Goal: Task Accomplishment & Management: Manage account settings

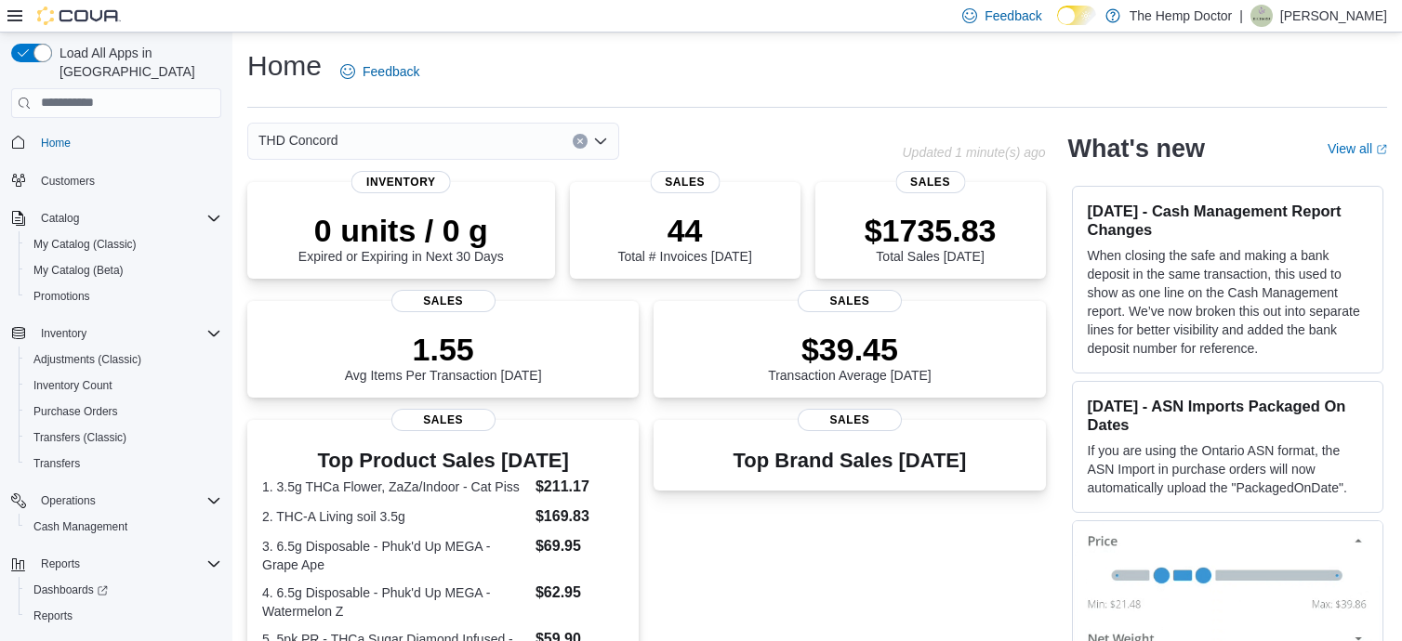
click at [511, 126] on div "THD Concord" at bounding box center [433, 141] width 372 height 37
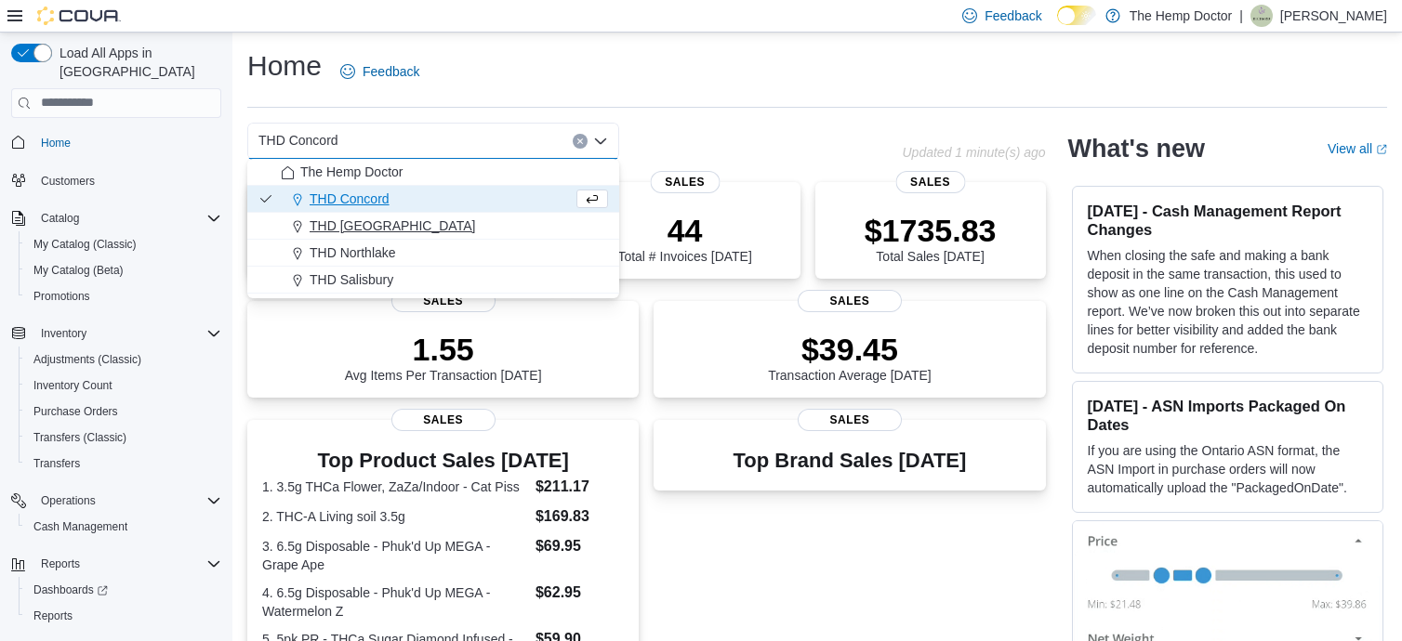
click at [383, 232] on span "THD [GEOGRAPHIC_DATA]" at bounding box center [391, 226] width 165 height 19
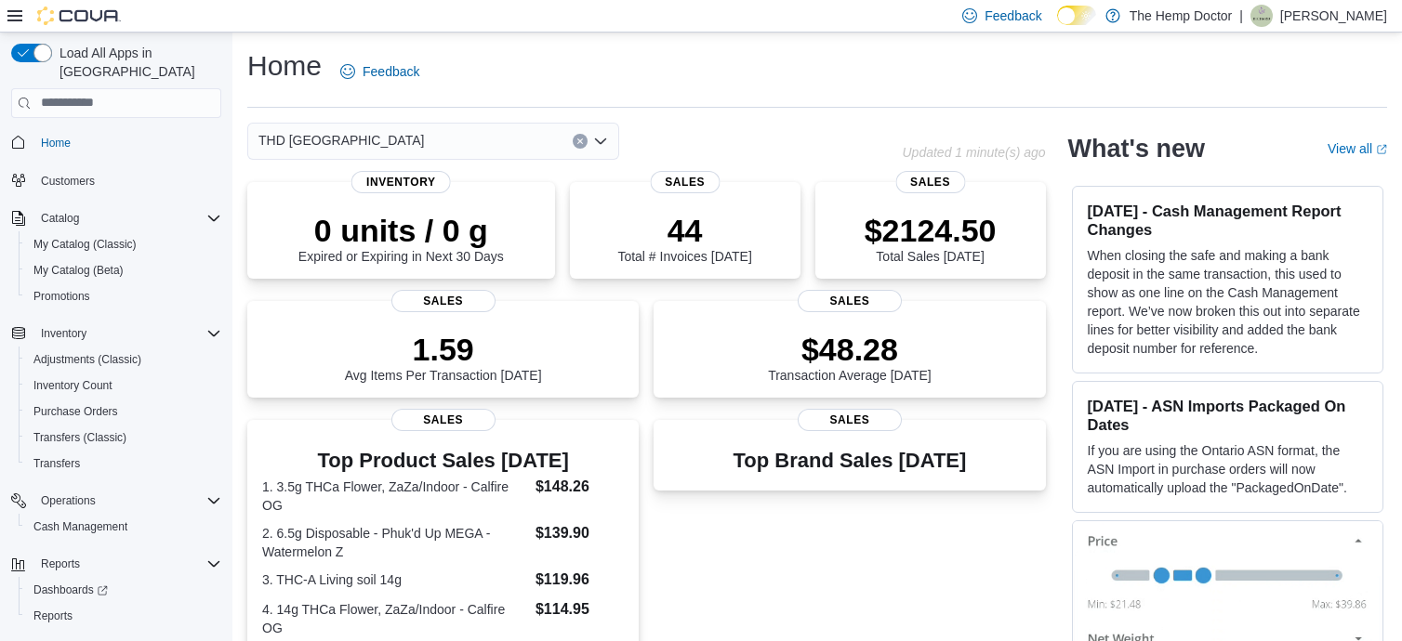
click at [509, 140] on div "THD Mooresville Combo box. Selected. THD Mooresville. Press Backspace to delete…" at bounding box center [433, 141] width 372 height 37
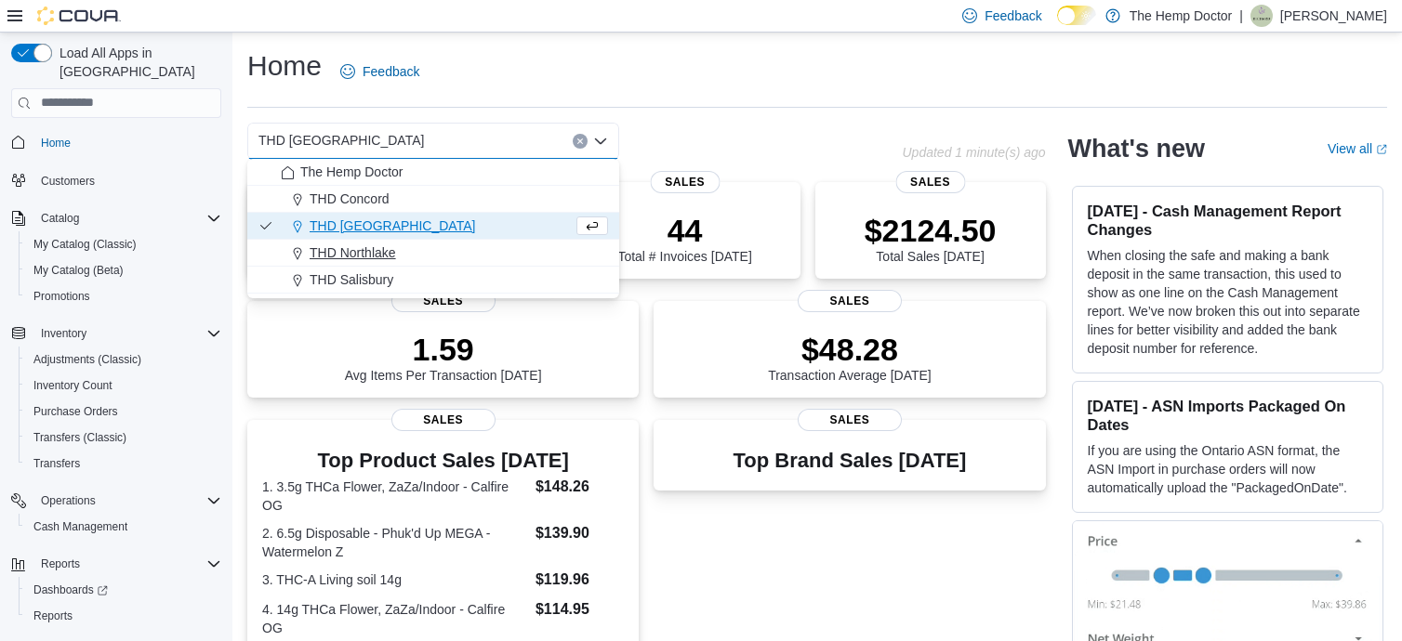
click at [370, 261] on span "THD Northlake" at bounding box center [352, 252] width 86 height 19
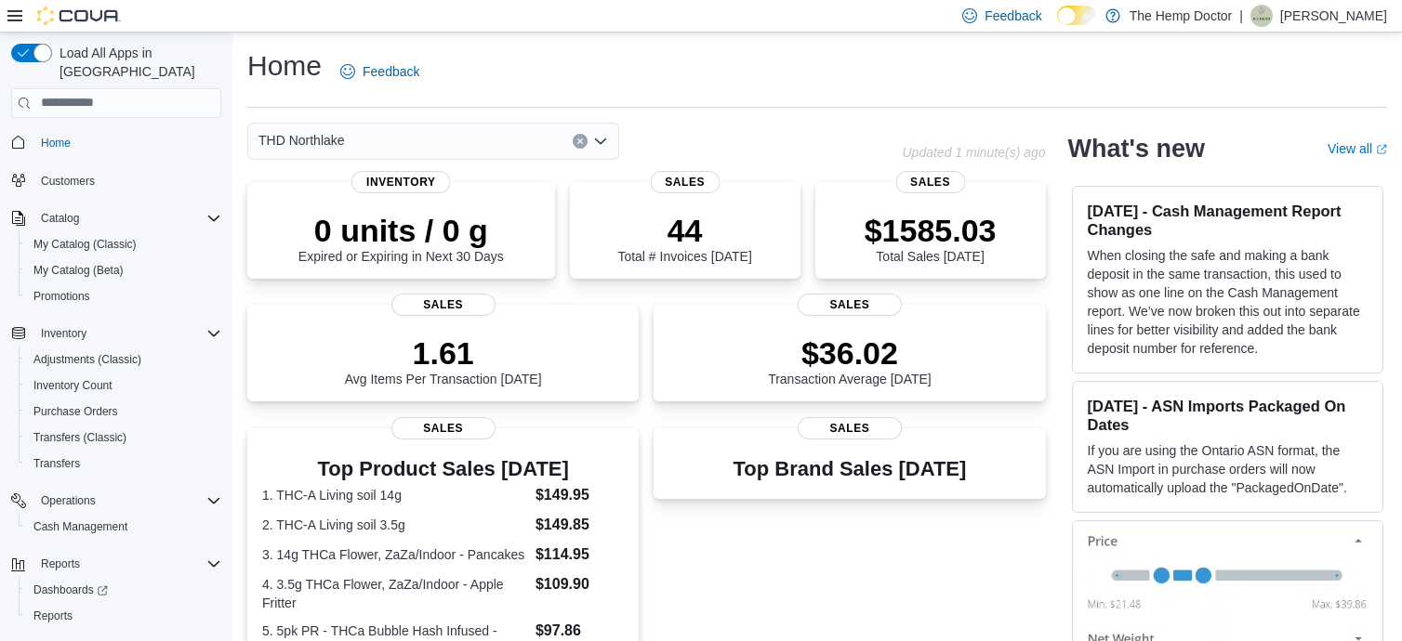
click at [501, 147] on div "THD Northlake Combo box. Selected. THD Northlake. Press Backspace to delete THD…" at bounding box center [433, 141] width 372 height 37
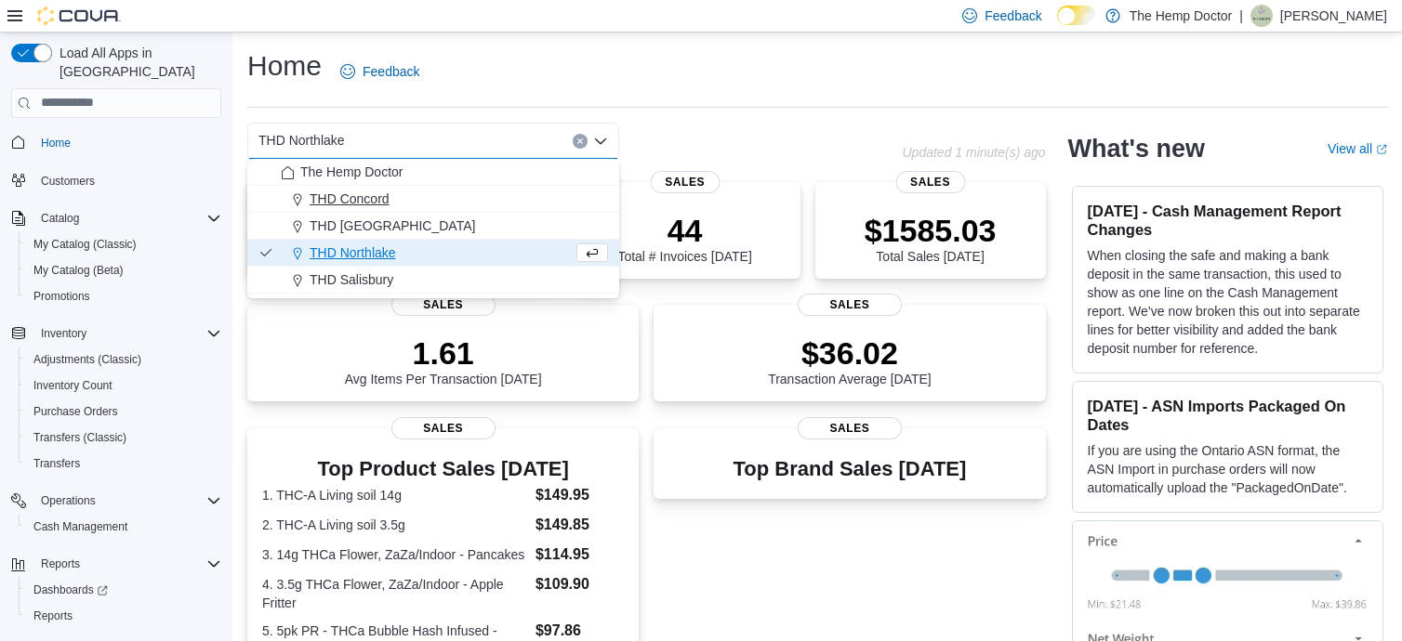
click at [365, 200] on span "THD Concord" at bounding box center [349, 199] width 80 height 19
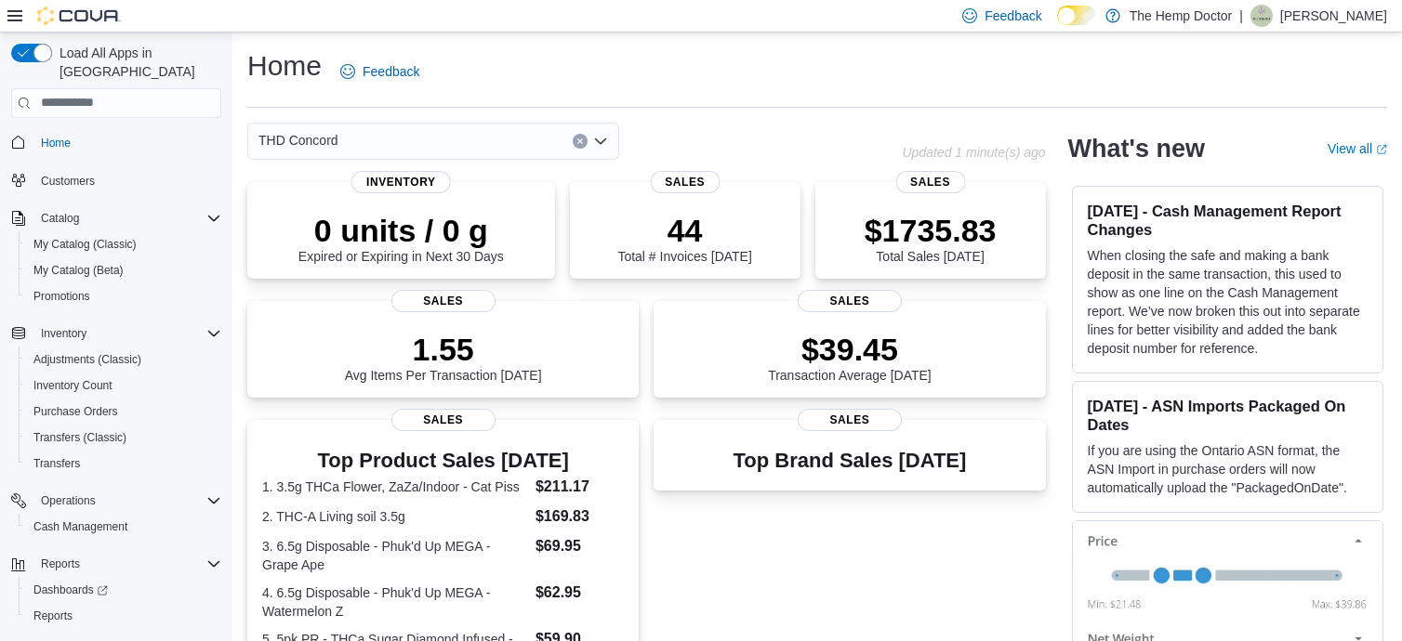
click at [498, 139] on div "THD Concord Combo box. Selected. THD Concord. Press Backspace to delete THD Con…" at bounding box center [433, 141] width 372 height 37
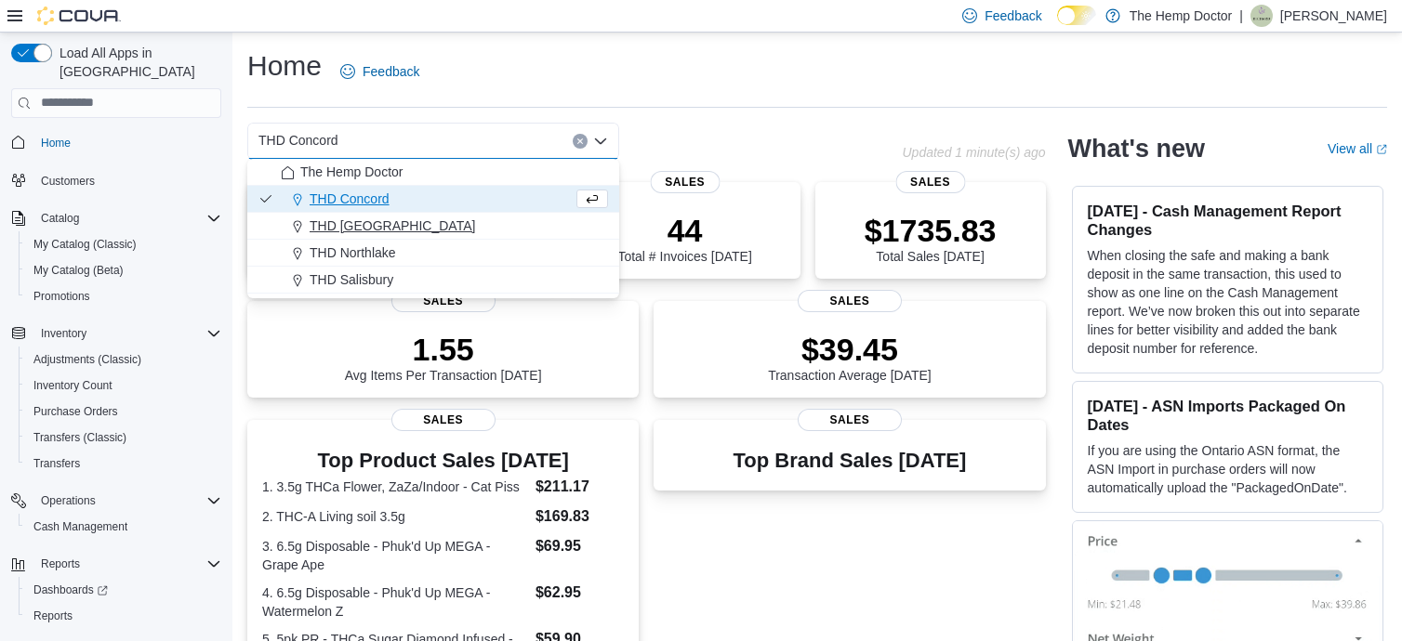
click at [375, 217] on span "THD [GEOGRAPHIC_DATA]" at bounding box center [391, 226] width 165 height 19
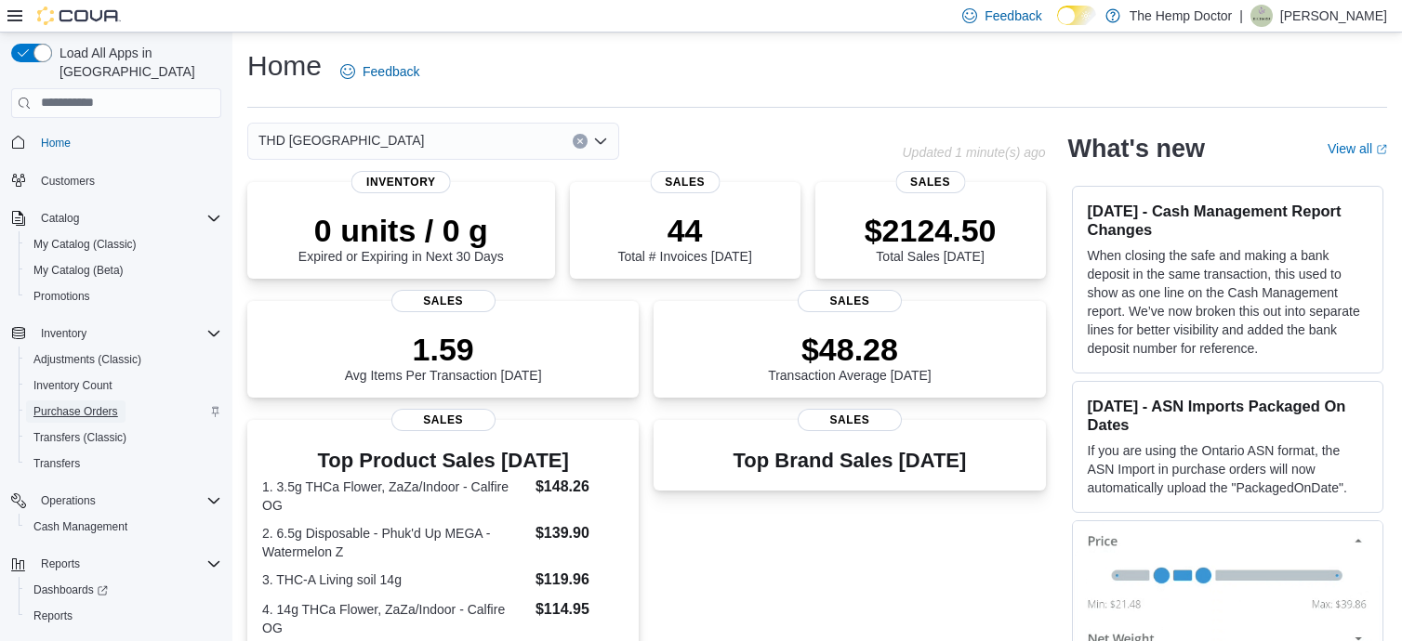
click at [104, 404] on span "Purchase Orders" at bounding box center [75, 411] width 85 height 15
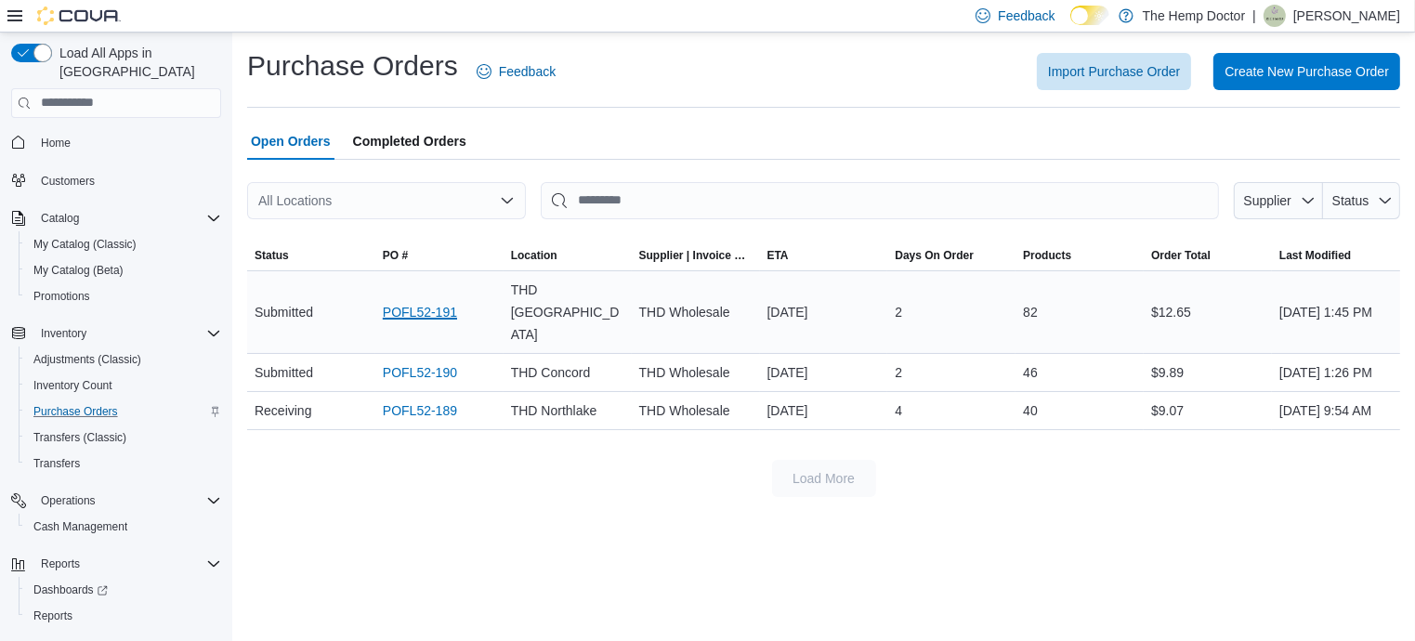
click at [413, 301] on link "POFL52-191" at bounding box center [420, 312] width 74 height 22
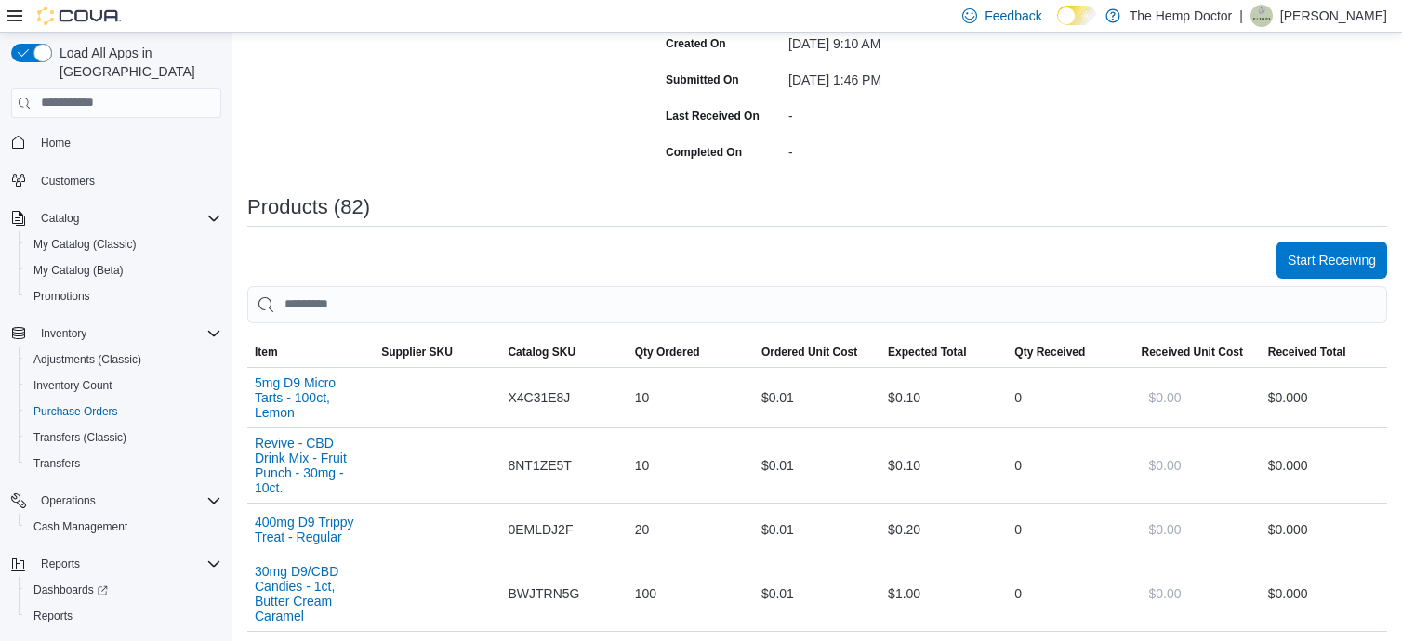
scroll to position [500, 0]
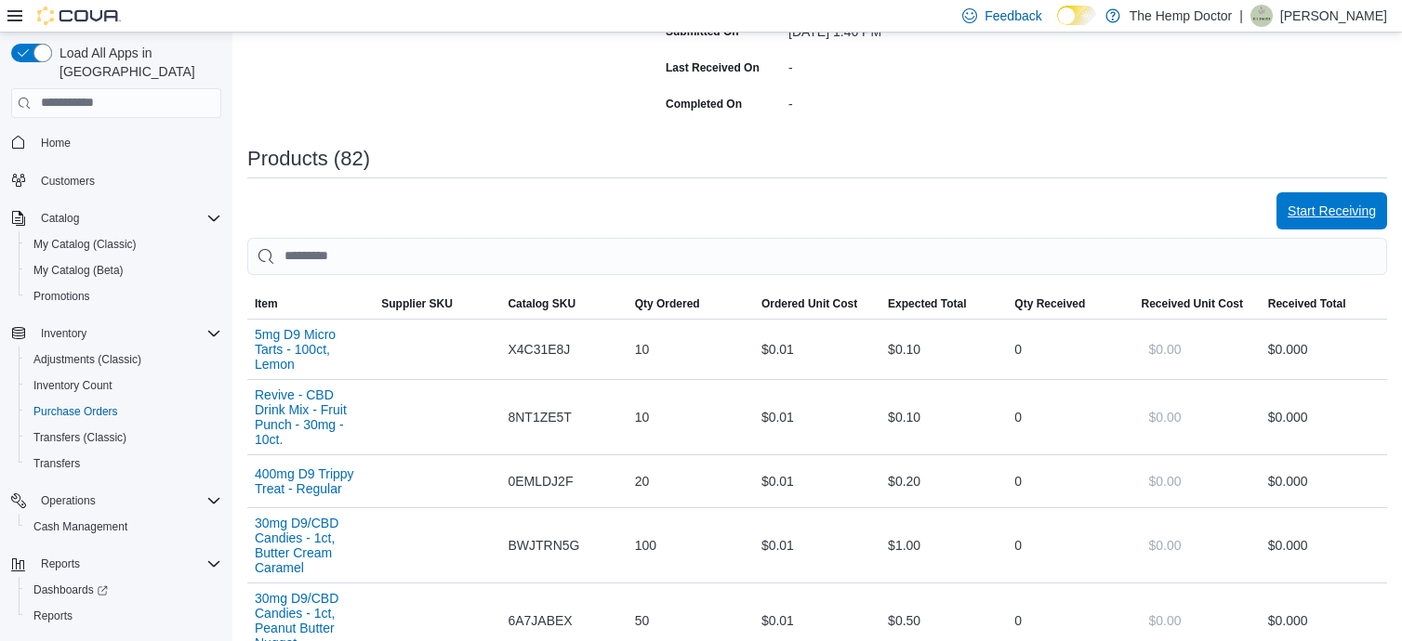
click at [1342, 202] on span "Start Receiving" at bounding box center [1331, 211] width 88 height 19
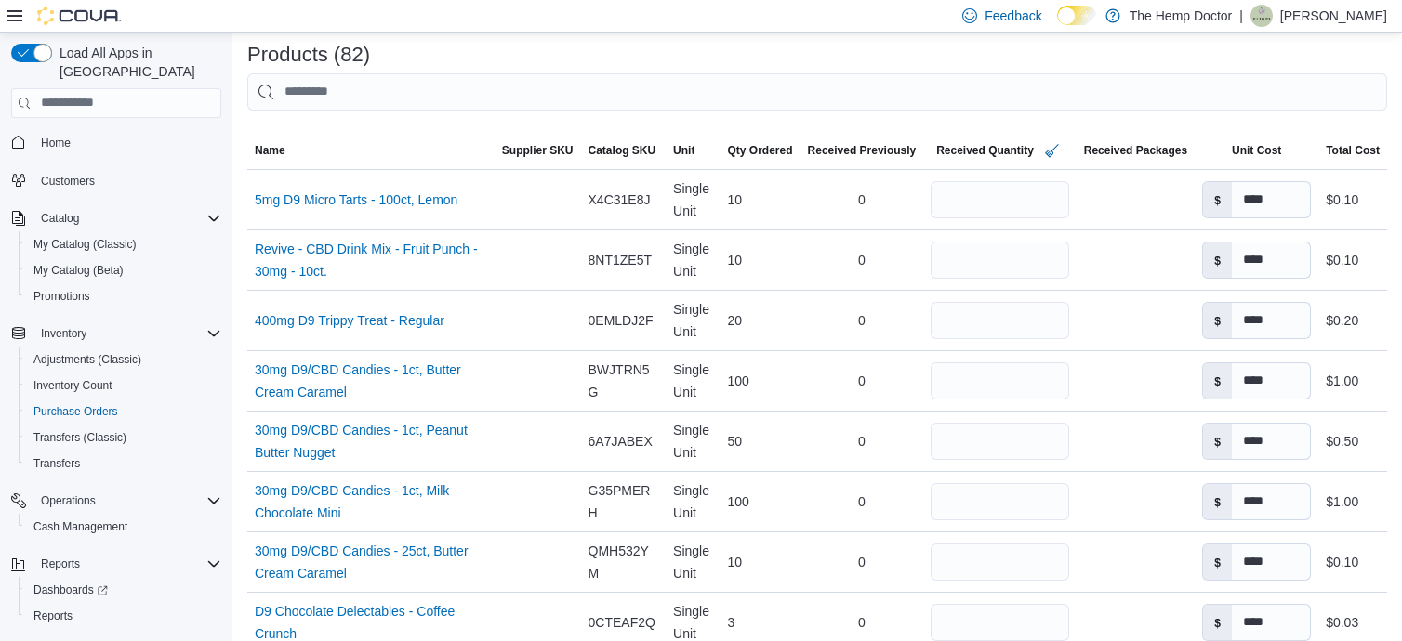
scroll to position [435, 0]
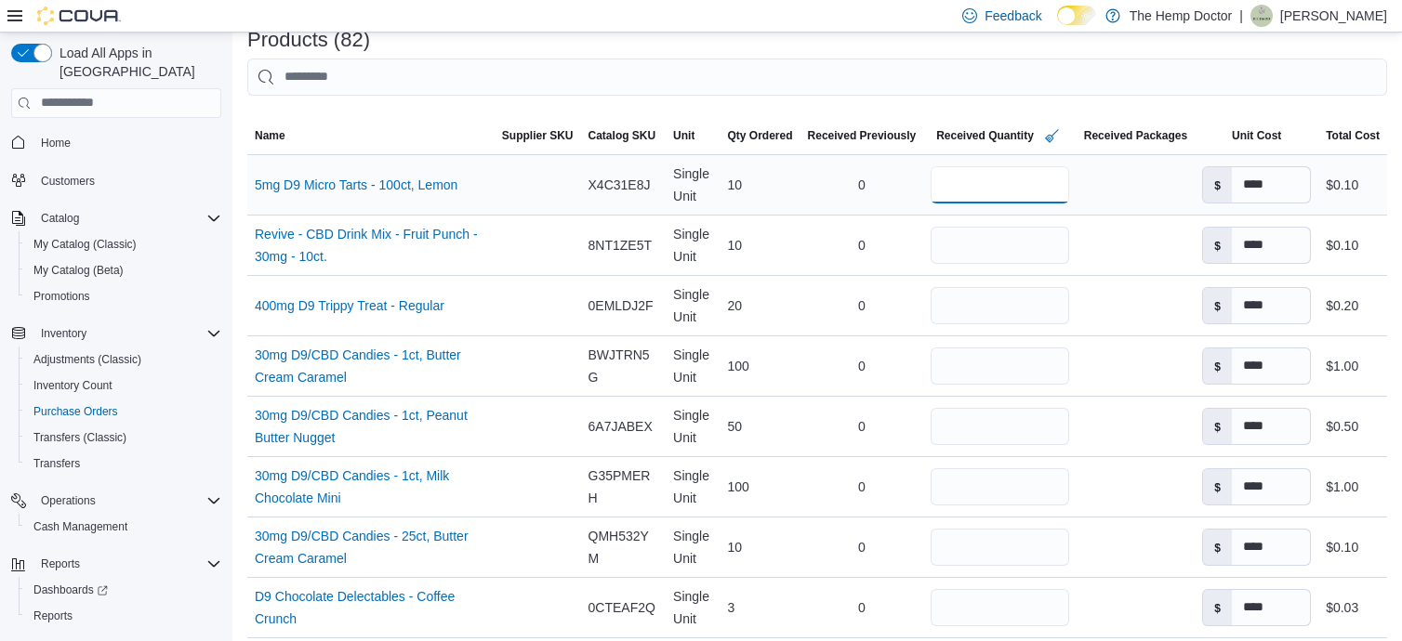
drag, startPoint x: 972, startPoint y: 183, endPoint x: 941, endPoint y: 178, distance: 31.2
click at [941, 178] on input "**" at bounding box center [999, 184] width 138 height 37
type input "*"
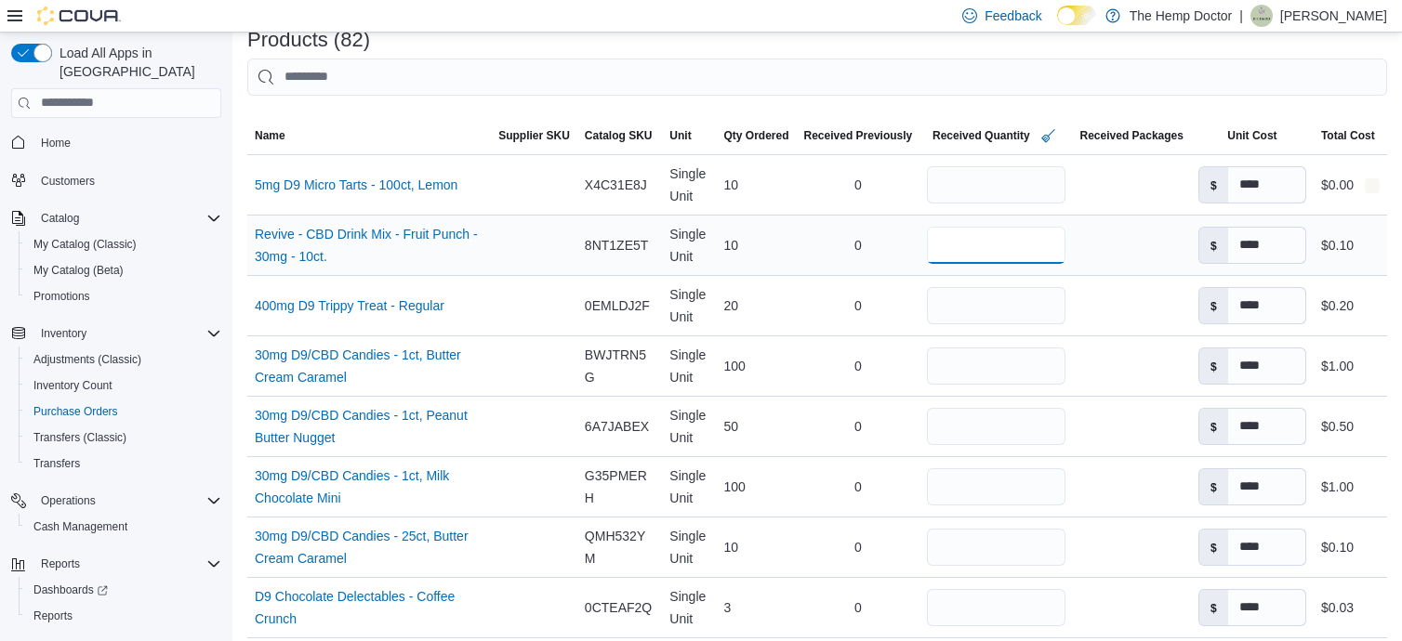
drag, startPoint x: 960, startPoint y: 245, endPoint x: 862, endPoint y: 252, distance: 97.8
click at [862, 252] on tr "Name Revive - CBD Drink Mix - Fruit Punch - 30mg - 10ct. (opens in a new tab or…" at bounding box center [816, 245] width 1139 height 60
type input "*"
drag, startPoint x: 960, startPoint y: 312, endPoint x: 905, endPoint y: 309, distance: 54.9
click at [905, 309] on tr "Name 400mg D9 Trippy Treat - Regular (opens in a new tab or window) Supplier SK…" at bounding box center [816, 305] width 1139 height 60
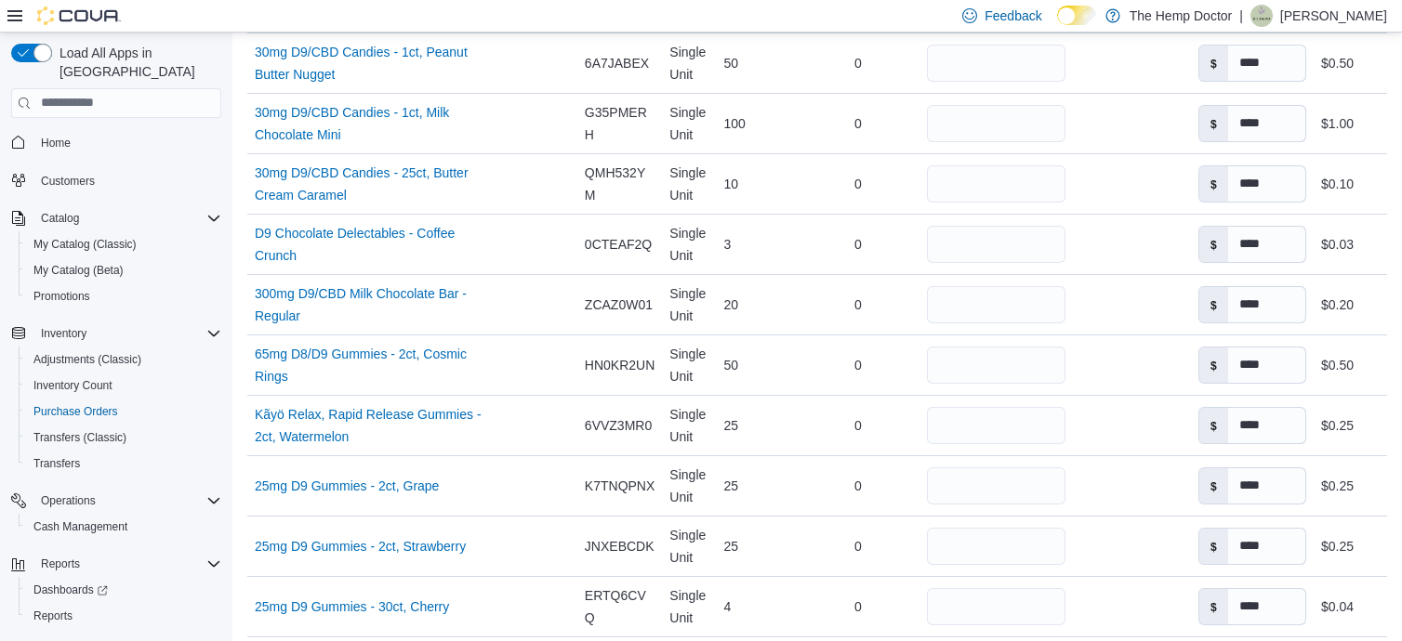
scroll to position [792, 0]
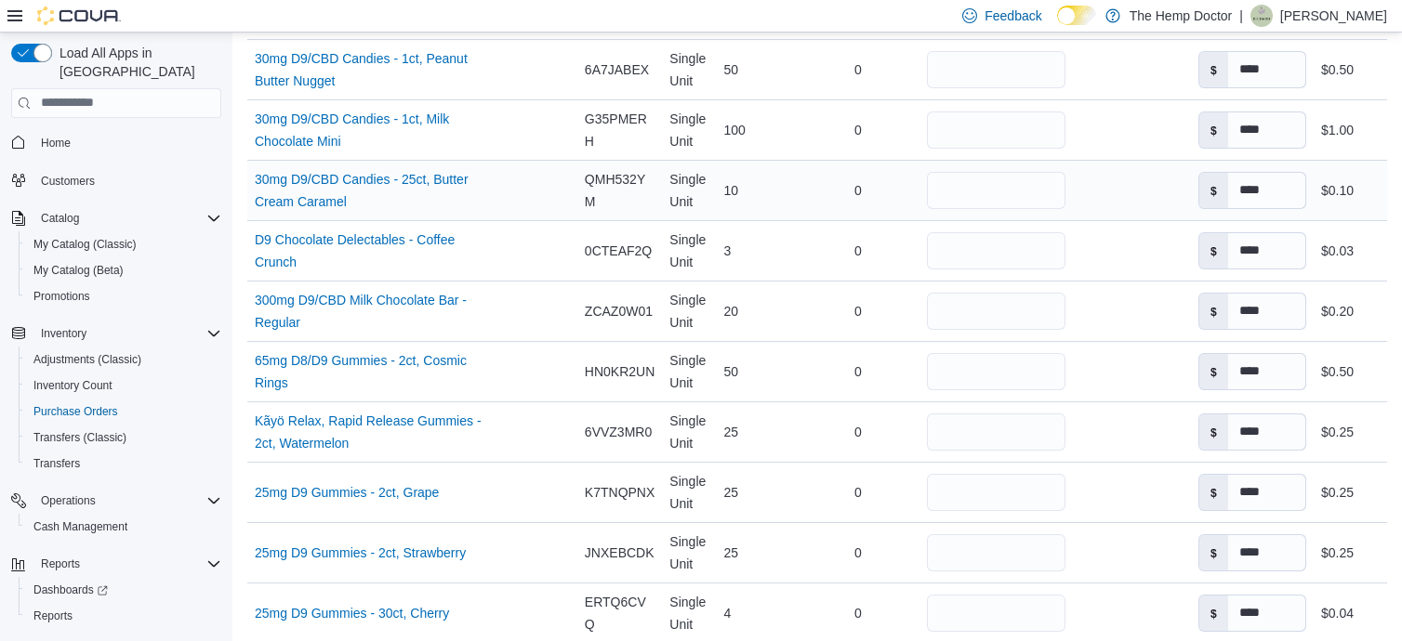
type input "*"
drag, startPoint x: 944, startPoint y: 182, endPoint x: 911, endPoint y: 182, distance: 33.5
click at [919, 182] on div "**" at bounding box center [995, 191] width 152 height 52
type input "*"
drag, startPoint x: 960, startPoint y: 311, endPoint x: 770, endPoint y: 308, distance: 190.6
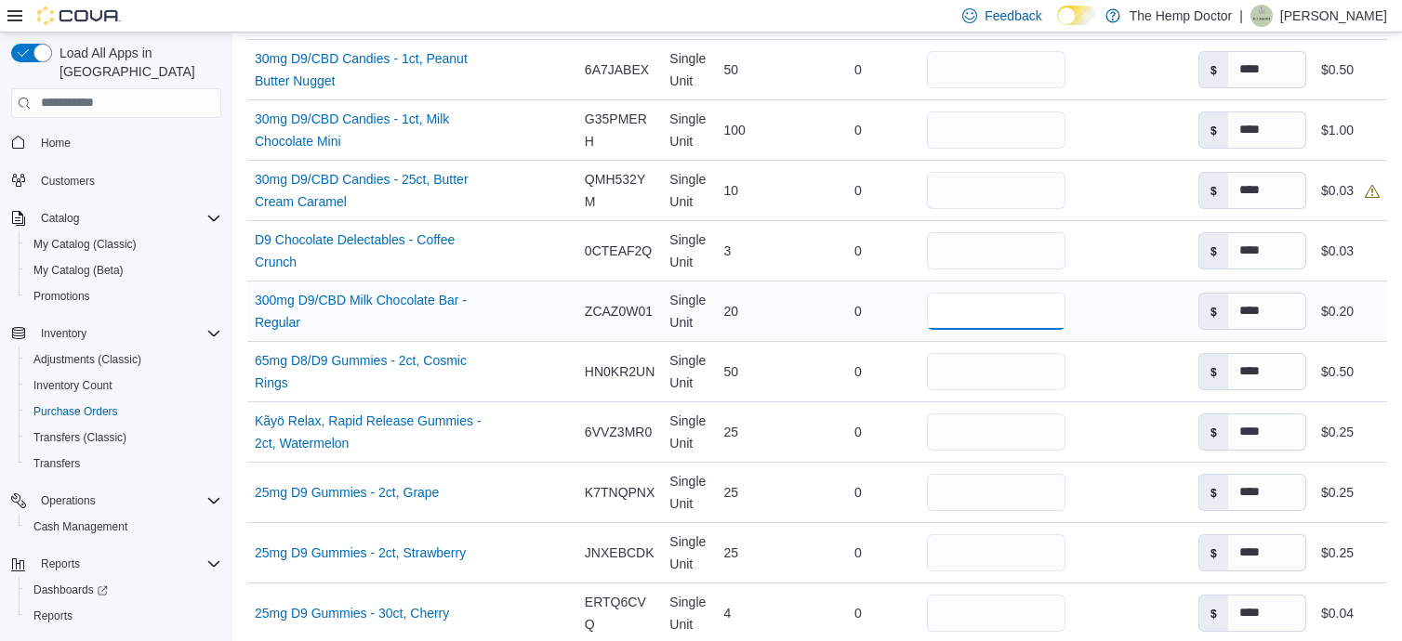
click at [770, 308] on tr "Name 300mg D9/CBD Milk Chocolate Bar - Regular (opens in a new tab or window) S…" at bounding box center [816, 311] width 1139 height 60
type input "*"
click at [799, 378] on tr "Name 65mg D8/D9 Gummies - 2ct, Cosmic Rings (opens in a new tab or window) Supp…" at bounding box center [816, 371] width 1139 height 60
type input "*"
drag, startPoint x: 959, startPoint y: 486, endPoint x: 867, endPoint y: 492, distance: 92.2
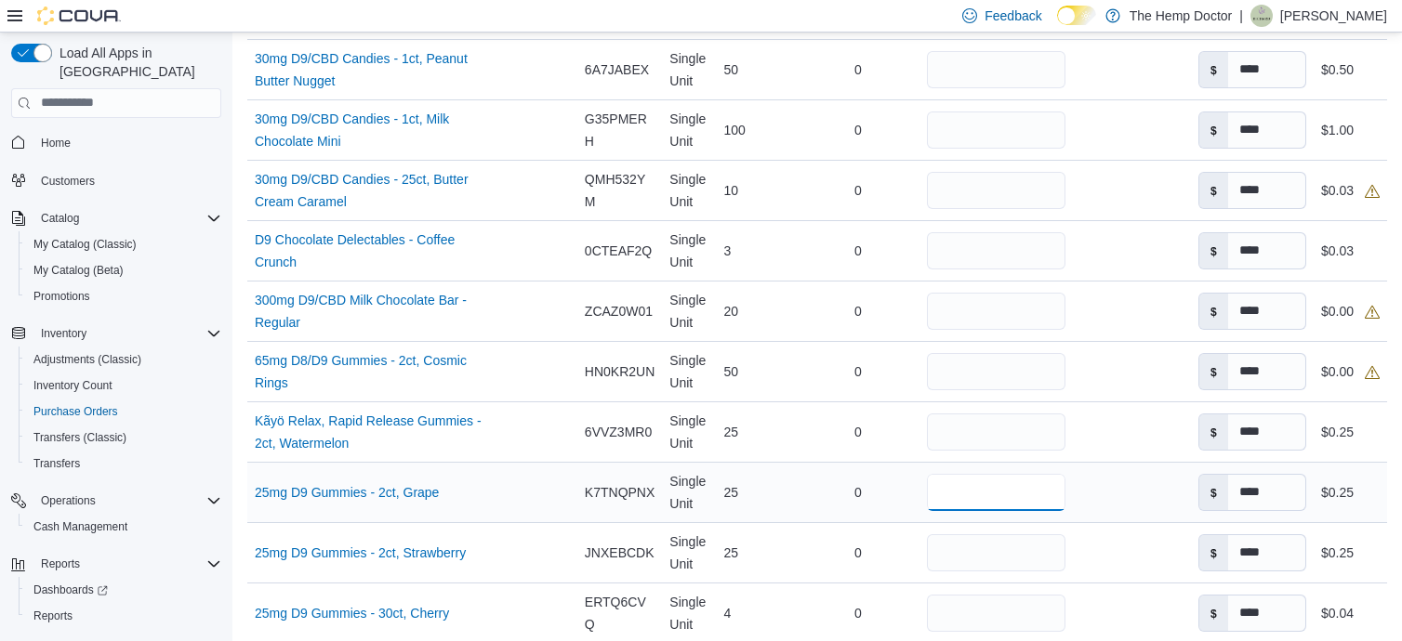
click at [867, 492] on tr "Name 25mg D9 Gummies - 2ct, Grape (opens in a new tab or window) Supplier SKU C…" at bounding box center [816, 492] width 1139 height 60
drag, startPoint x: 967, startPoint y: 562, endPoint x: 873, endPoint y: 546, distance: 95.3
click at [873, 546] on tr "Name 25mg D9 Gummies - 2ct, Strawberry (opens in a new tab or window) Supplier …" at bounding box center [816, 552] width 1139 height 60
drag, startPoint x: 951, startPoint y: 480, endPoint x: 913, endPoint y: 486, distance: 38.7
click at [919, 486] on div "**" at bounding box center [995, 493] width 152 height 52
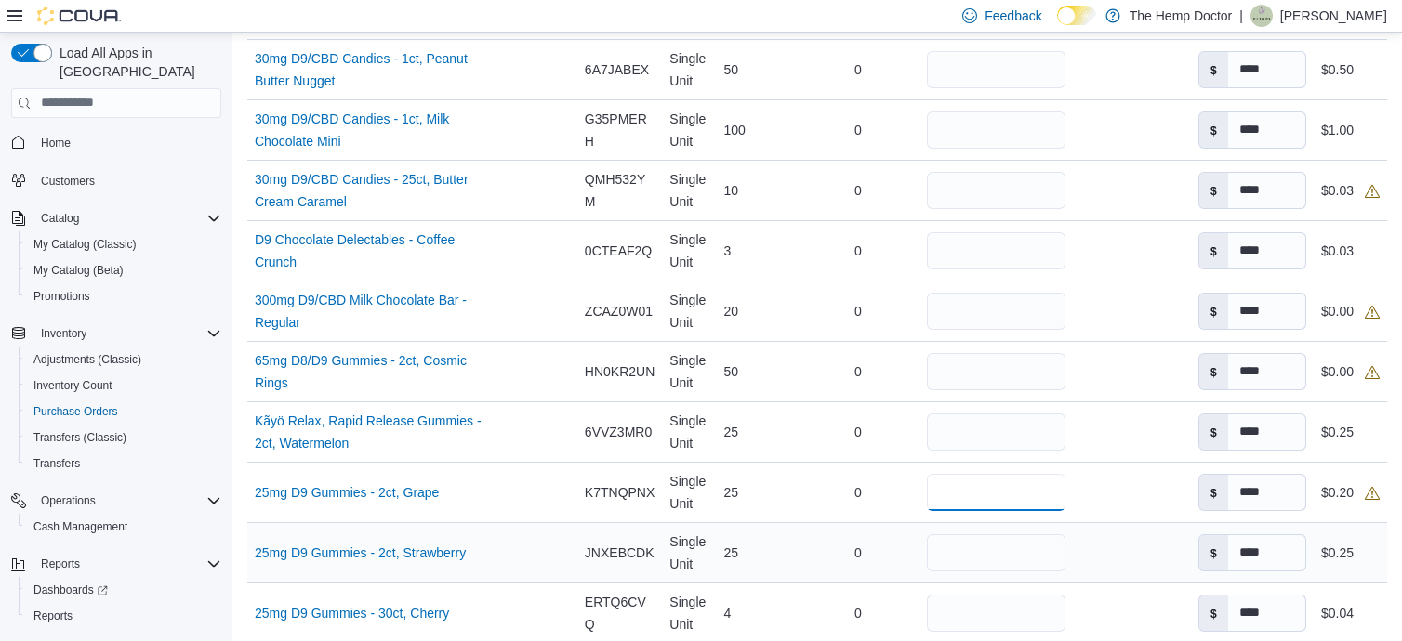
type input "**"
drag, startPoint x: 955, startPoint y: 558, endPoint x: 915, endPoint y: 550, distance: 41.6
click at [919, 550] on div "**" at bounding box center [995, 553] width 152 height 52
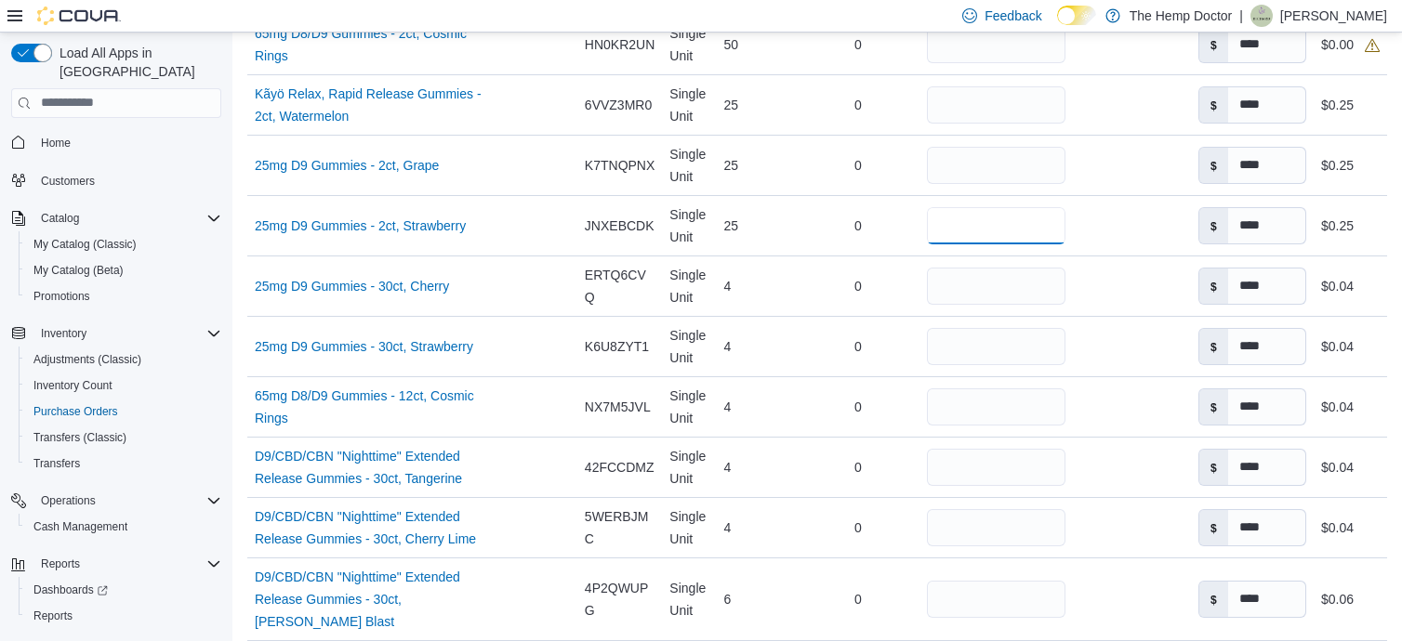
scroll to position [1141, 0]
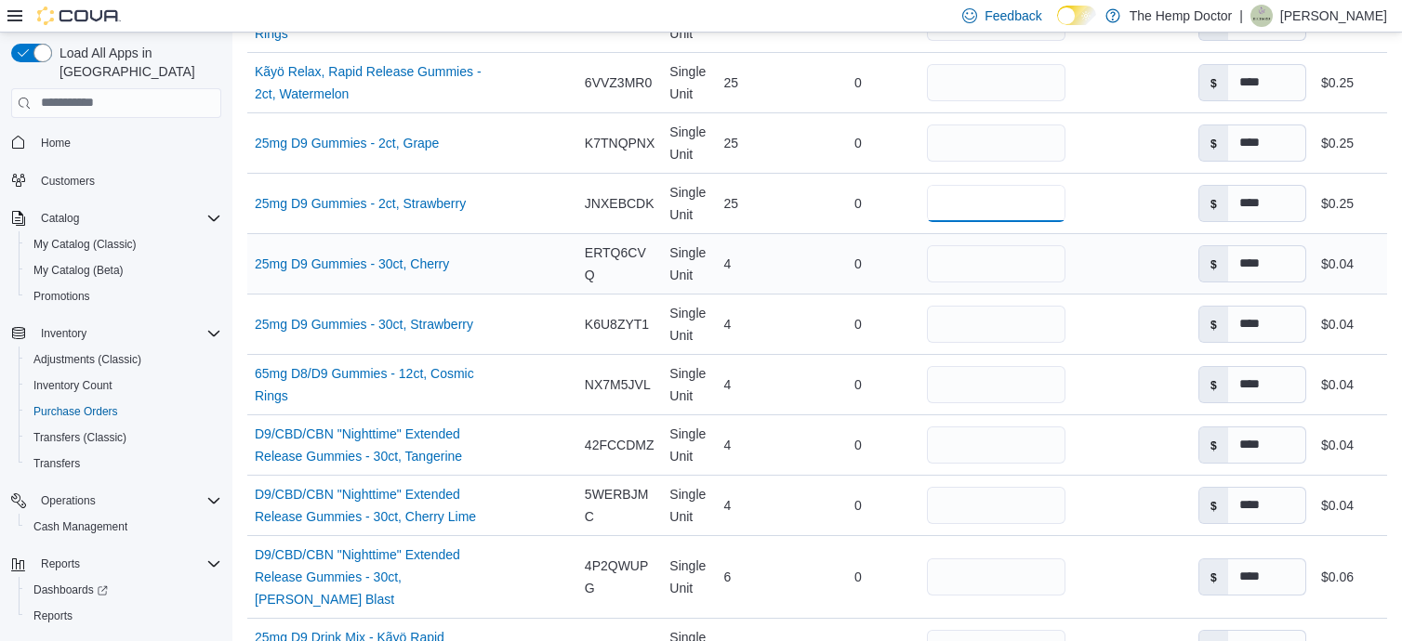
type input "**"
click at [966, 270] on input "*" at bounding box center [996, 263] width 138 height 37
drag, startPoint x: 941, startPoint y: 269, endPoint x: 903, endPoint y: 268, distance: 38.1
click at [903, 268] on tr "Name 25mg D9 Gummies - 30ct, Cherry (opens in a new tab or window) Supplier SKU…" at bounding box center [816, 263] width 1139 height 60
type input "*"
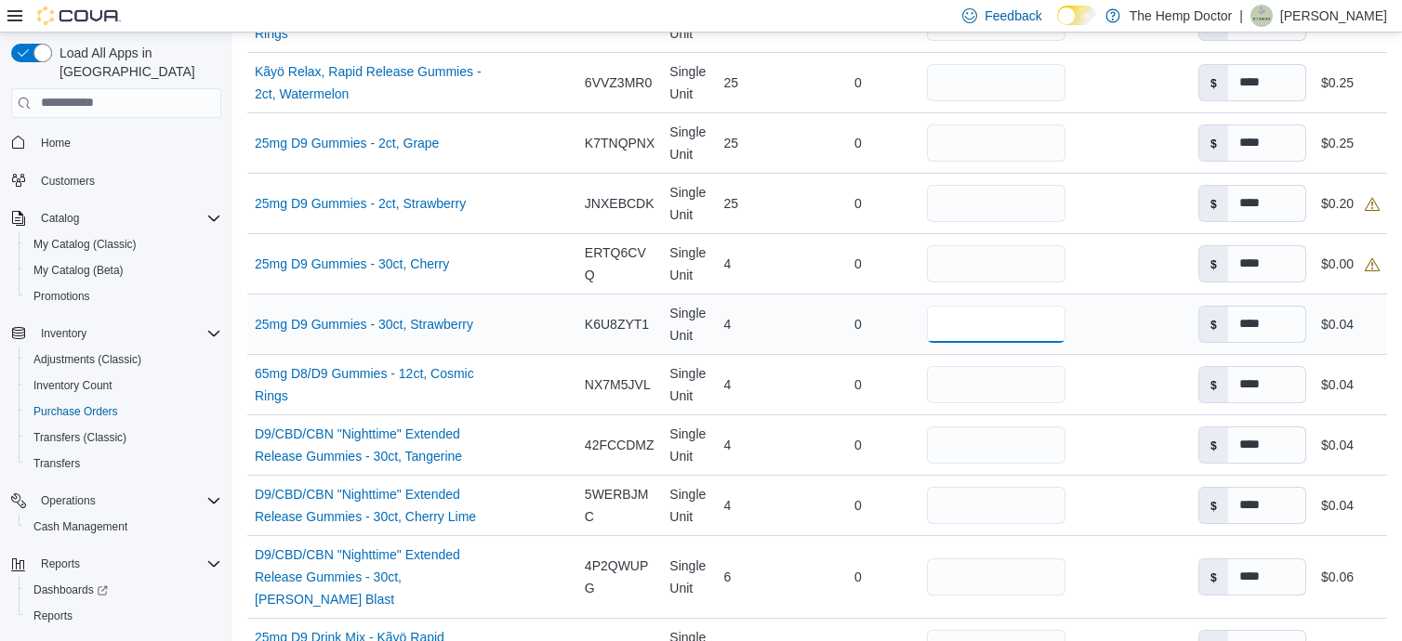
drag, startPoint x: 953, startPoint y: 322, endPoint x: 875, endPoint y: 312, distance: 78.7
click at [875, 312] on tr "Name 25mg D9 Gummies - 30ct, Strawberry (opens in a new tab or window) Supplier…" at bounding box center [816, 324] width 1139 height 60
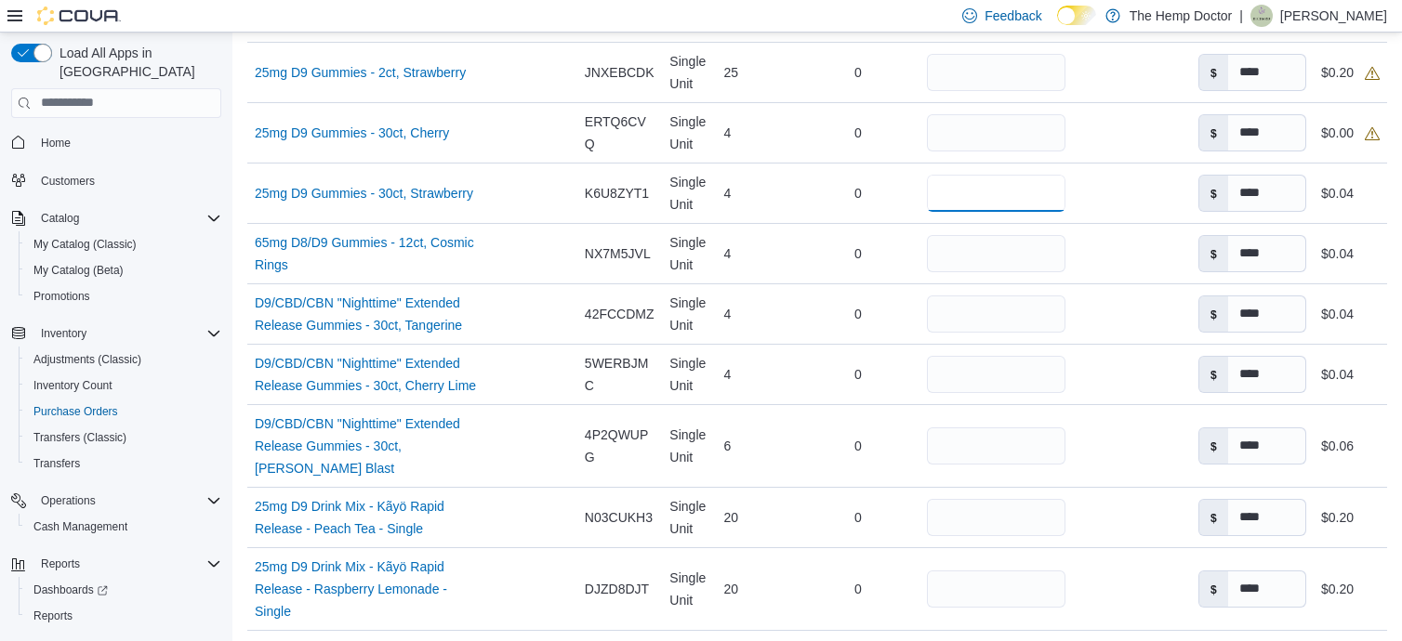
scroll to position [1287, 0]
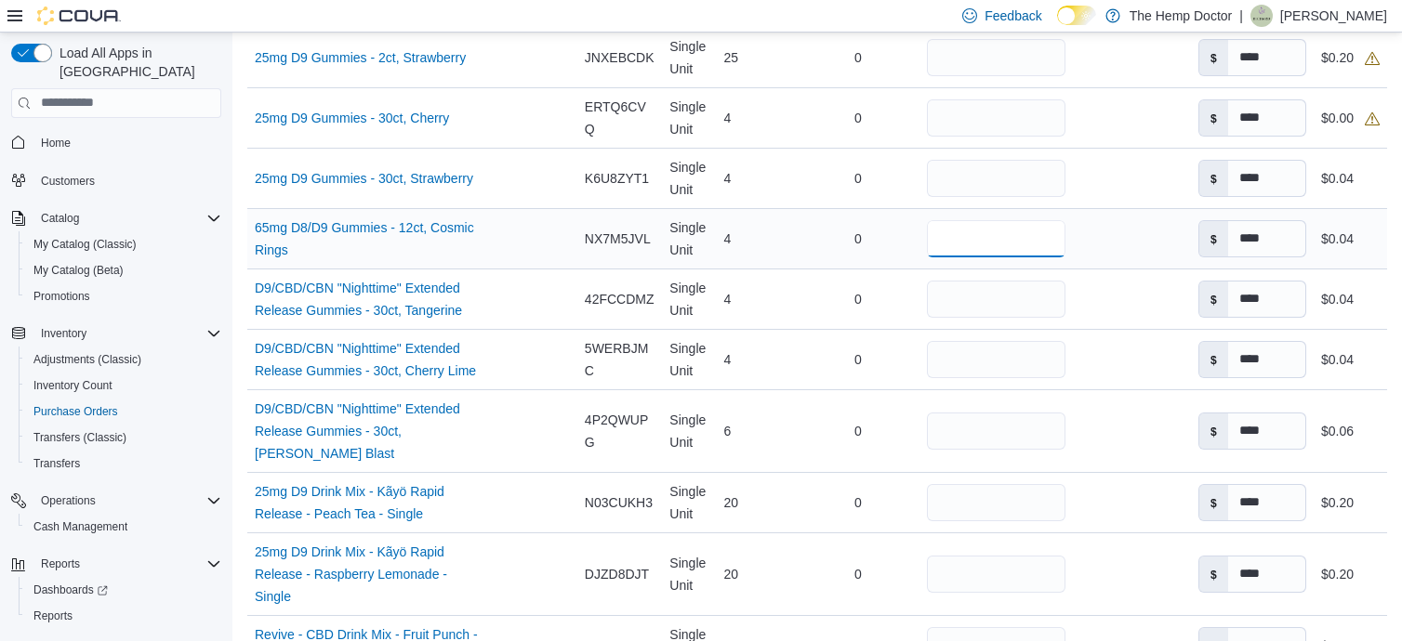
click at [973, 241] on input "*" at bounding box center [996, 238] width 138 height 37
drag, startPoint x: 938, startPoint y: 303, endPoint x: 924, endPoint y: 304, distance: 14.0
click at [927, 304] on input "*" at bounding box center [996, 299] width 138 height 37
click at [957, 436] on input "*" at bounding box center [996, 431] width 138 height 37
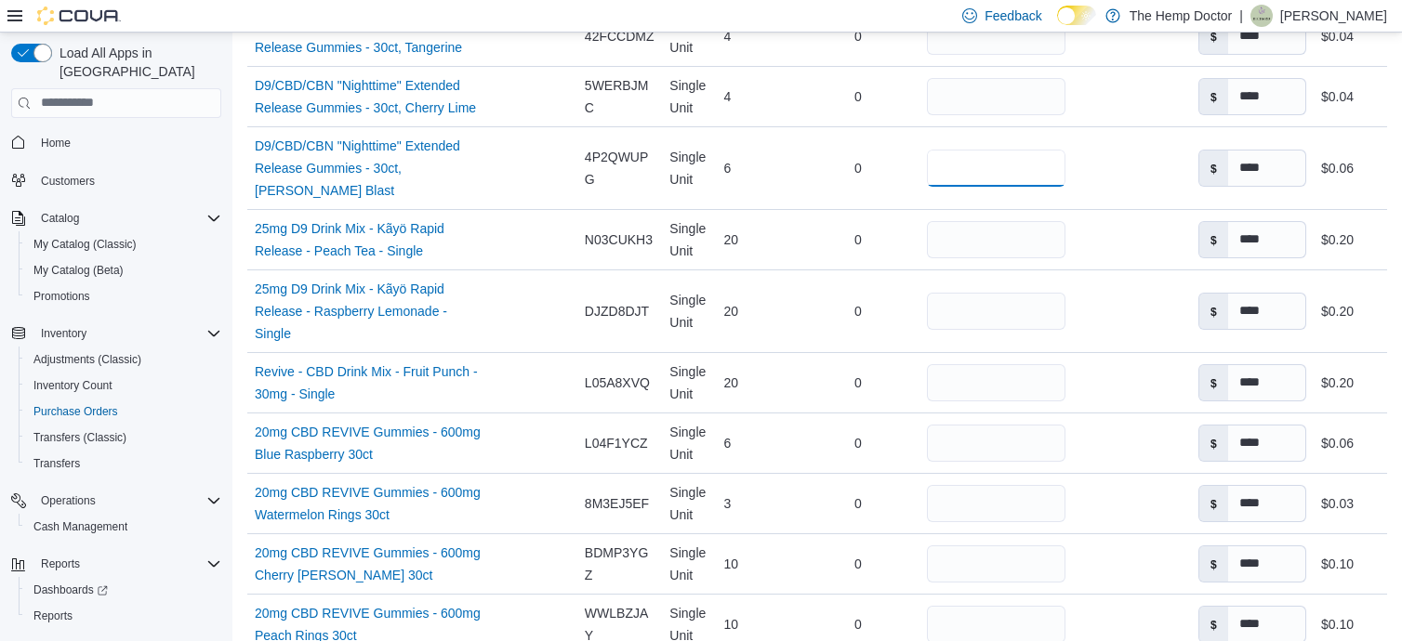
scroll to position [1564, 0]
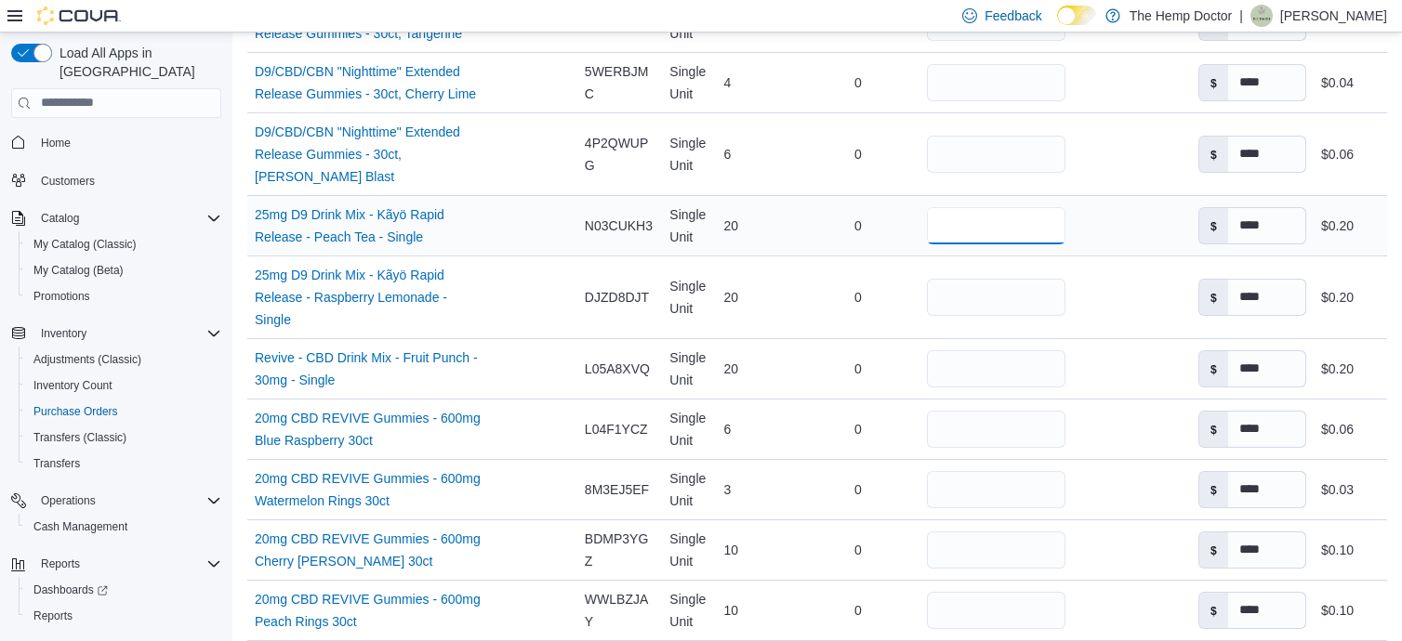
drag, startPoint x: 927, startPoint y: 218, endPoint x: 900, endPoint y: 218, distance: 27.0
click at [900, 218] on tr "Name 25mg D9 Drink Mix - Kãyö Rapid Release - Peach Tea - Single (opens in a ne…" at bounding box center [816, 225] width 1139 height 60
type input "*"
drag, startPoint x: 963, startPoint y: 290, endPoint x: 875, endPoint y: 290, distance: 88.3
click at [875, 290] on tr "Name 25mg D9 Drink Mix - Kãyö Rapid Release - Raspberry Lemonade - Single (open…" at bounding box center [816, 297] width 1139 height 83
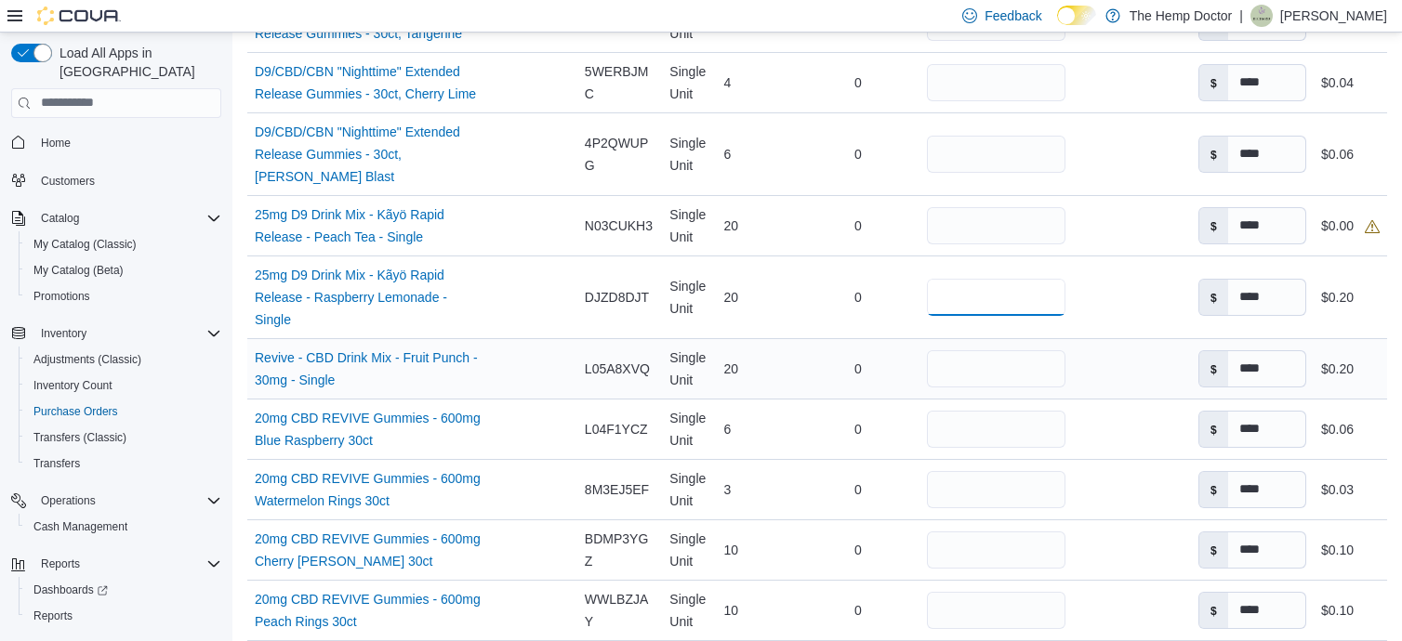
type input "*"
drag, startPoint x: 967, startPoint y: 349, endPoint x: 829, endPoint y: 342, distance: 138.7
click at [829, 342] on tr "Name Revive - CBD Drink Mix - Fruit Punch - 30mg - Single (opens in a new tab o…" at bounding box center [816, 368] width 1139 height 60
type input "*"
click at [892, 439] on tr "Name 20mg CBD REVIVE Gummies - 600mg Blue Raspberry 30ct (opens in a new tab or…" at bounding box center [816, 429] width 1139 height 60
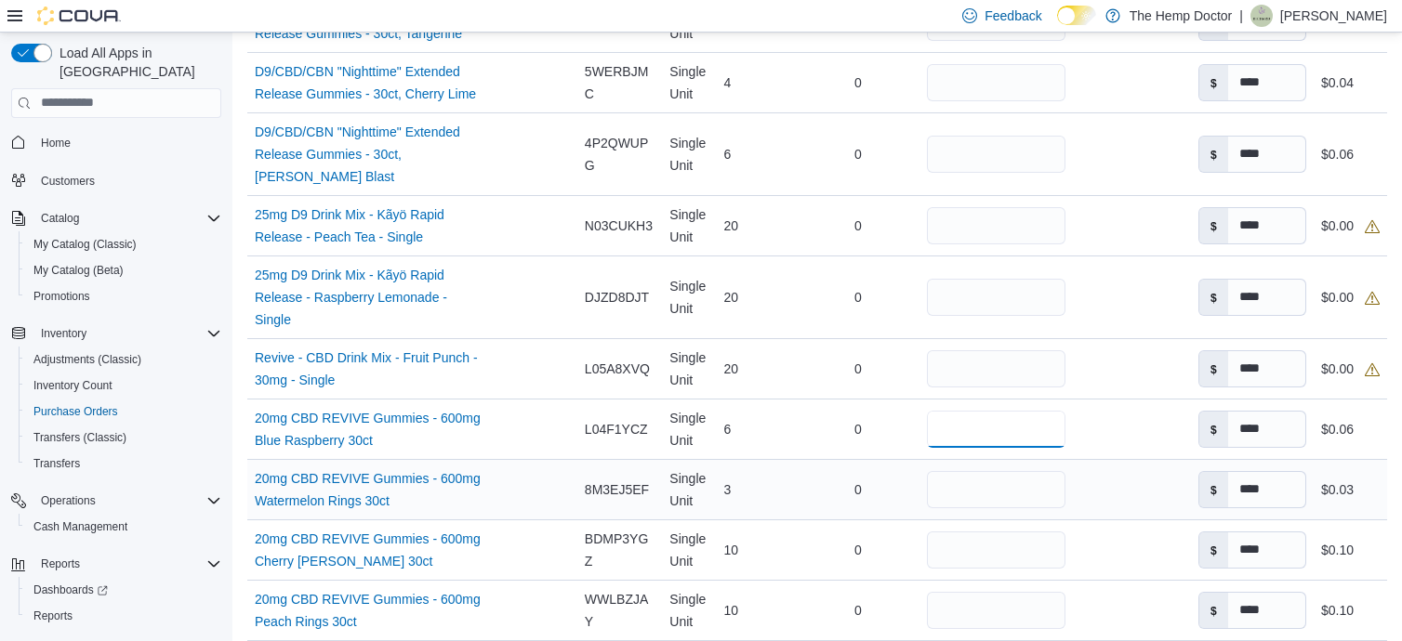
type input "*"
drag, startPoint x: 975, startPoint y: 491, endPoint x: 922, endPoint y: 481, distance: 53.8
click at [927, 481] on input "*" at bounding box center [996, 489] width 138 height 37
type input "*"
drag, startPoint x: 990, startPoint y: 554, endPoint x: 915, endPoint y: 546, distance: 75.7
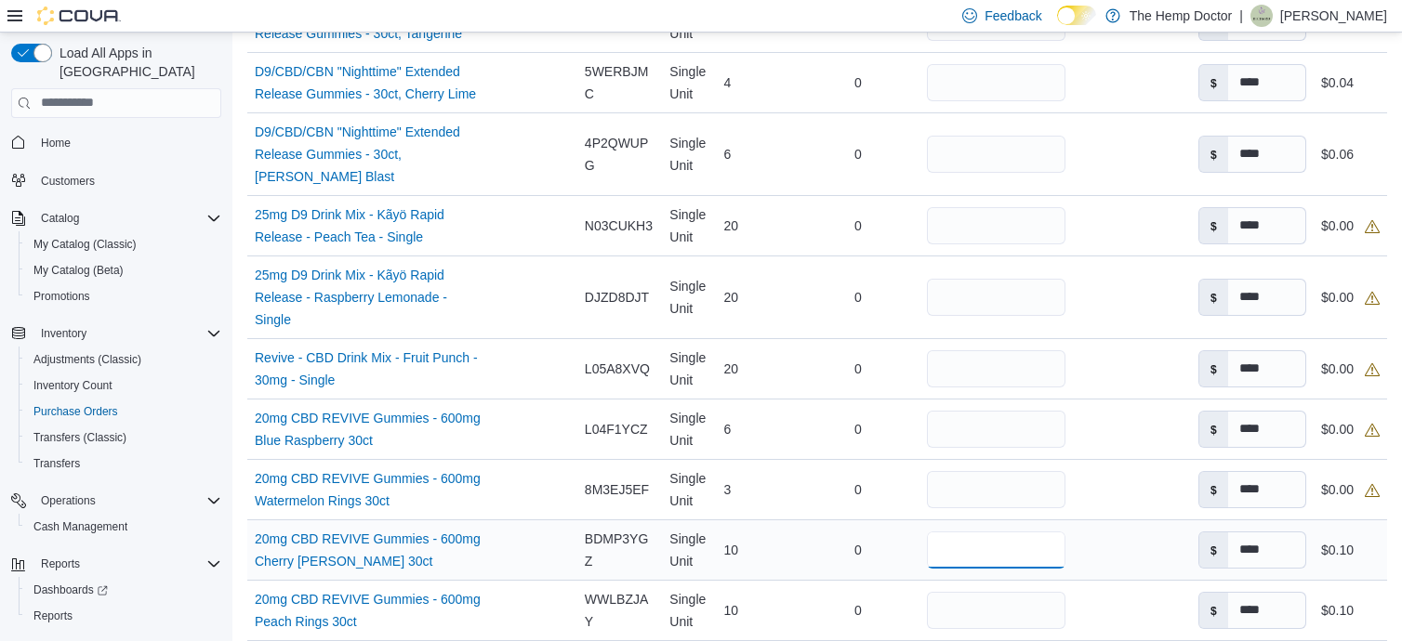
click at [919, 546] on div "**" at bounding box center [995, 550] width 152 height 52
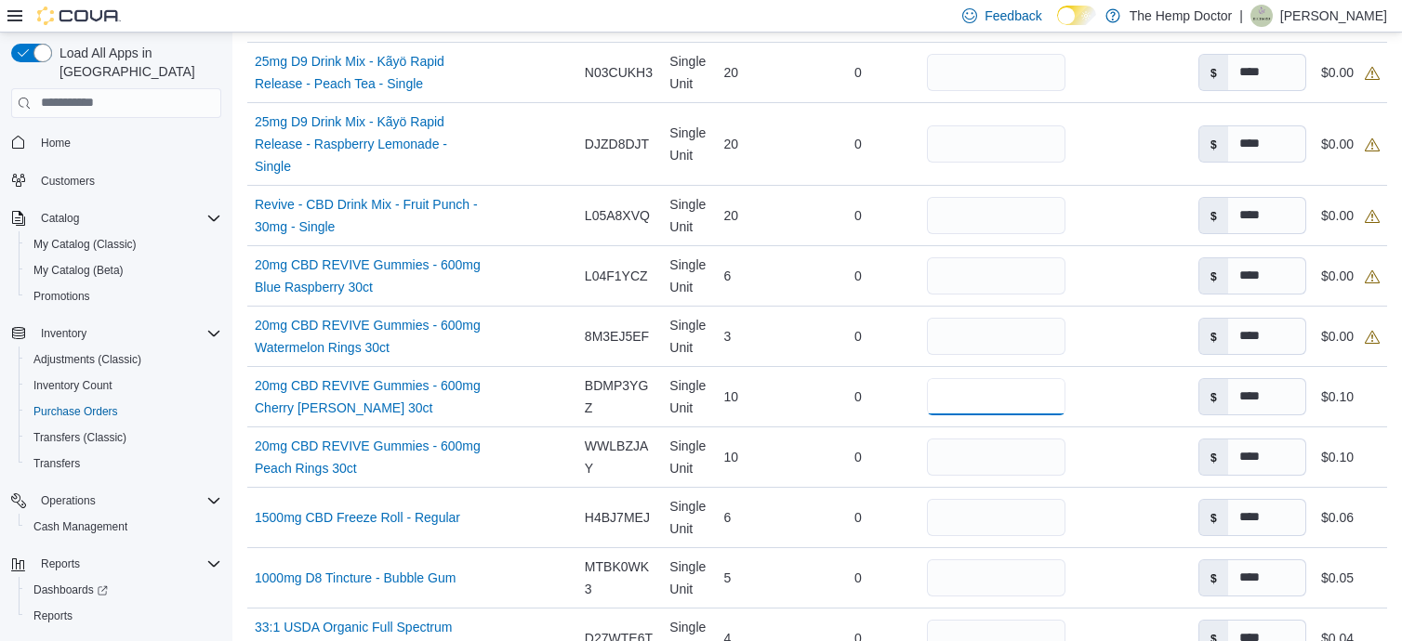
scroll to position [1725, 0]
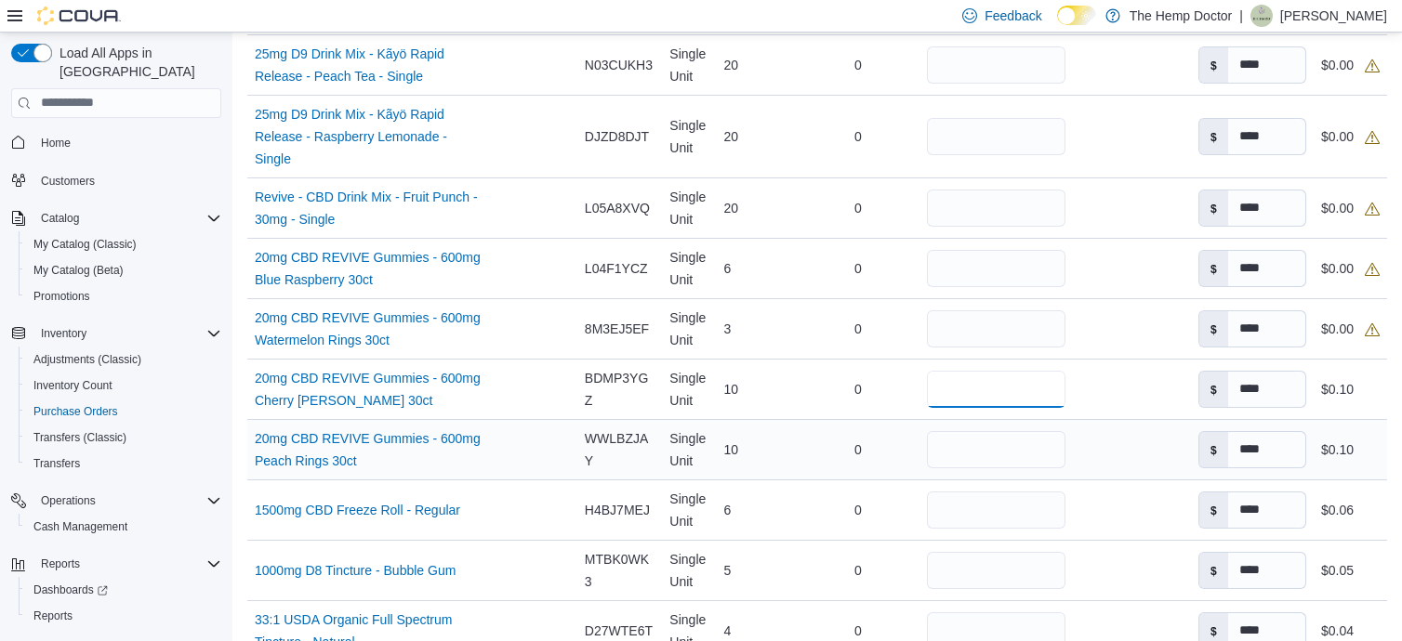
type input "*"
drag, startPoint x: 966, startPoint y: 428, endPoint x: 906, endPoint y: 430, distance: 59.5
click at [906, 430] on tr "Name 20mg CBD REVIVE Gummies - 600mg Peach Rings 30ct (opens in a new tab or wi…" at bounding box center [816, 449] width 1139 height 60
type input "*"
drag, startPoint x: 952, startPoint y: 512, endPoint x: 810, endPoint y: 508, distance: 141.3
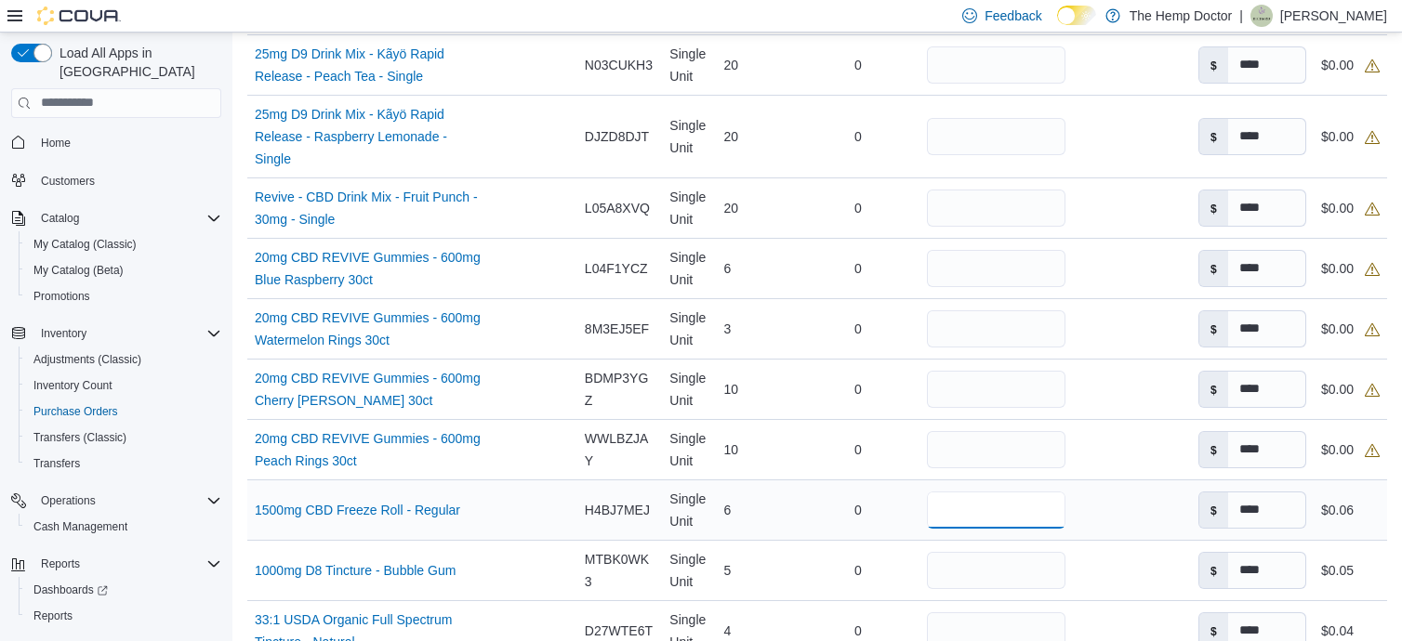
click at [810, 508] on tr "Name 1500mg CBD Freeze Roll - Regular (opens in a new tab or window) Supplier S…" at bounding box center [816, 510] width 1139 height 60
type input "*"
drag, startPoint x: 949, startPoint y: 564, endPoint x: 784, endPoint y: 568, distance: 164.5
click at [784, 568] on tr "Name 1000mg D8 Tincture - Bubble Gum (opens in a new tab or window) Supplier SK…" at bounding box center [816, 570] width 1139 height 60
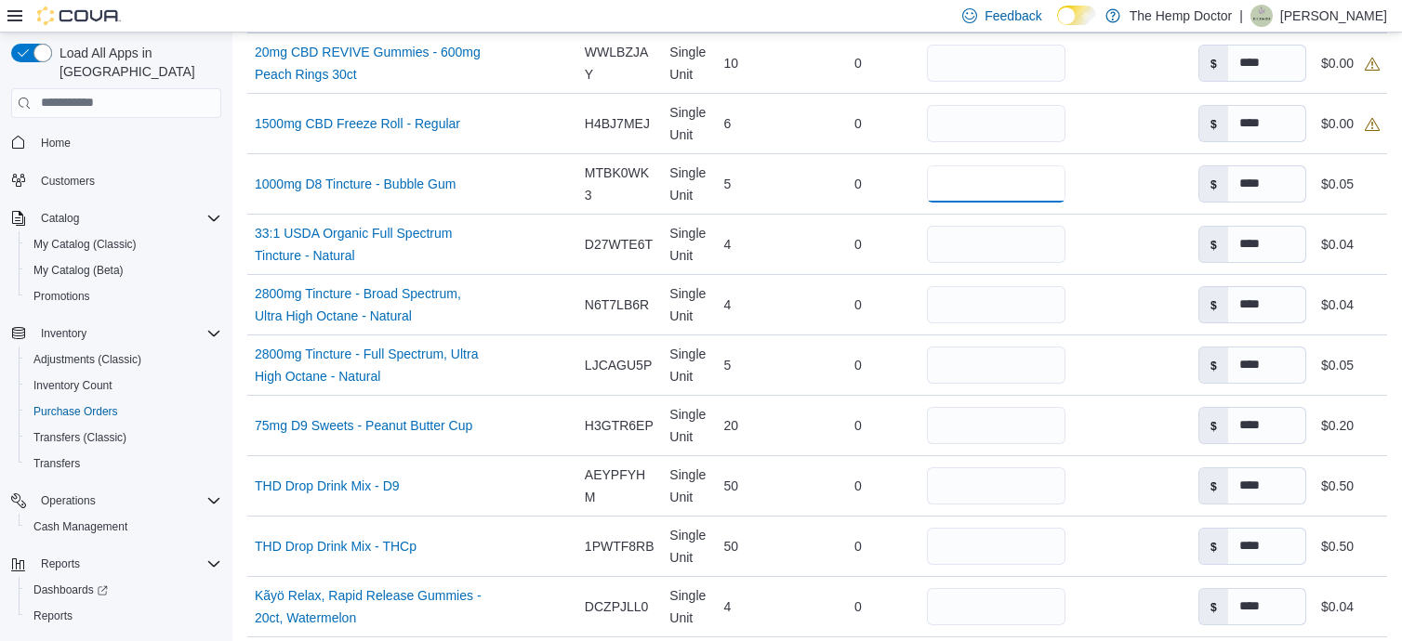
scroll to position [2169, 0]
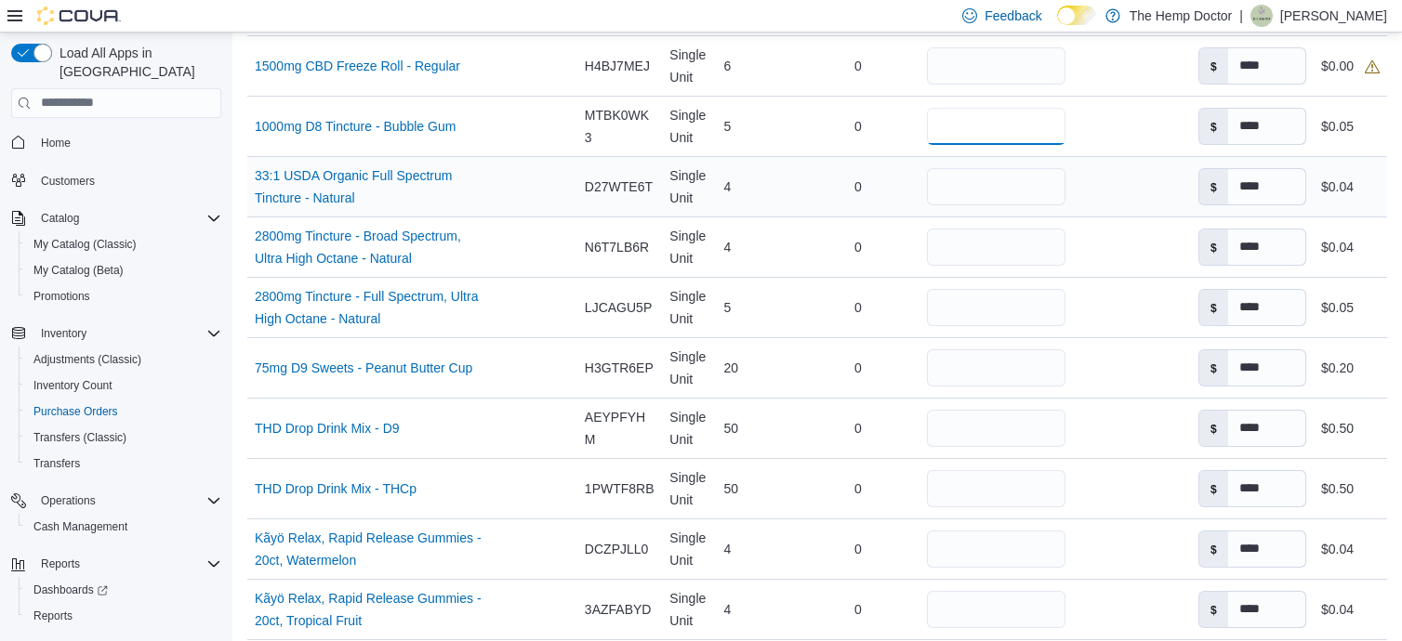
type input "*"
drag, startPoint x: 968, startPoint y: 184, endPoint x: 830, endPoint y: 165, distance: 139.8
click at [830, 165] on tr "Name 33:1 USDA Organic Full Spectrum Tincture - Natural (opens in a new tab or …" at bounding box center [816, 186] width 1139 height 60
drag, startPoint x: 995, startPoint y: 246, endPoint x: 940, endPoint y: 242, distance: 56.0
click at [940, 242] on input "*" at bounding box center [996, 247] width 138 height 37
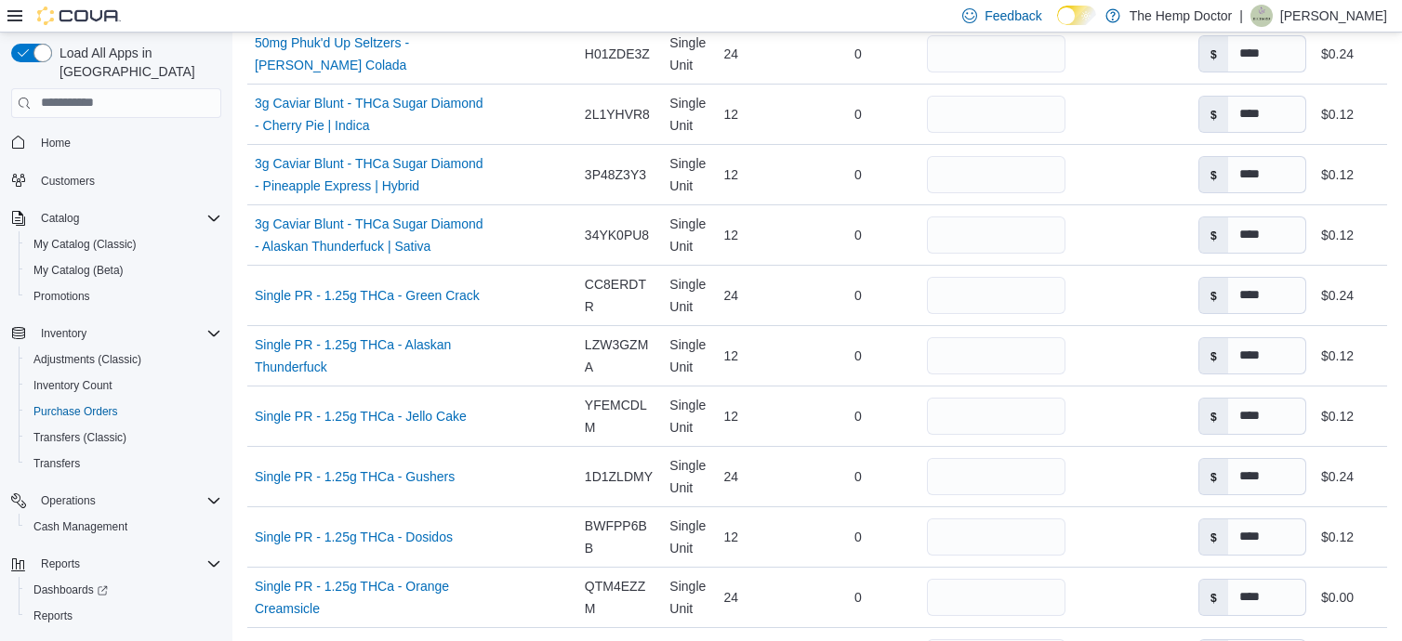
scroll to position [5271, 0]
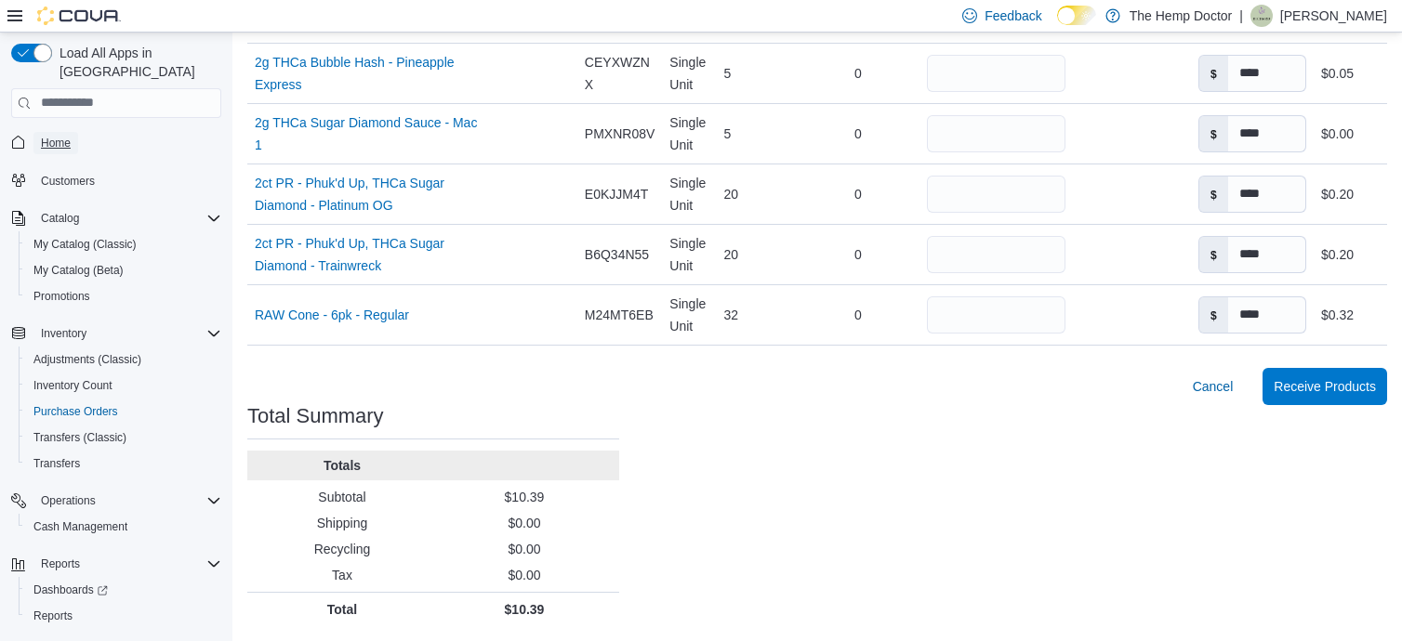
click at [46, 136] on span "Home" at bounding box center [56, 143] width 30 height 15
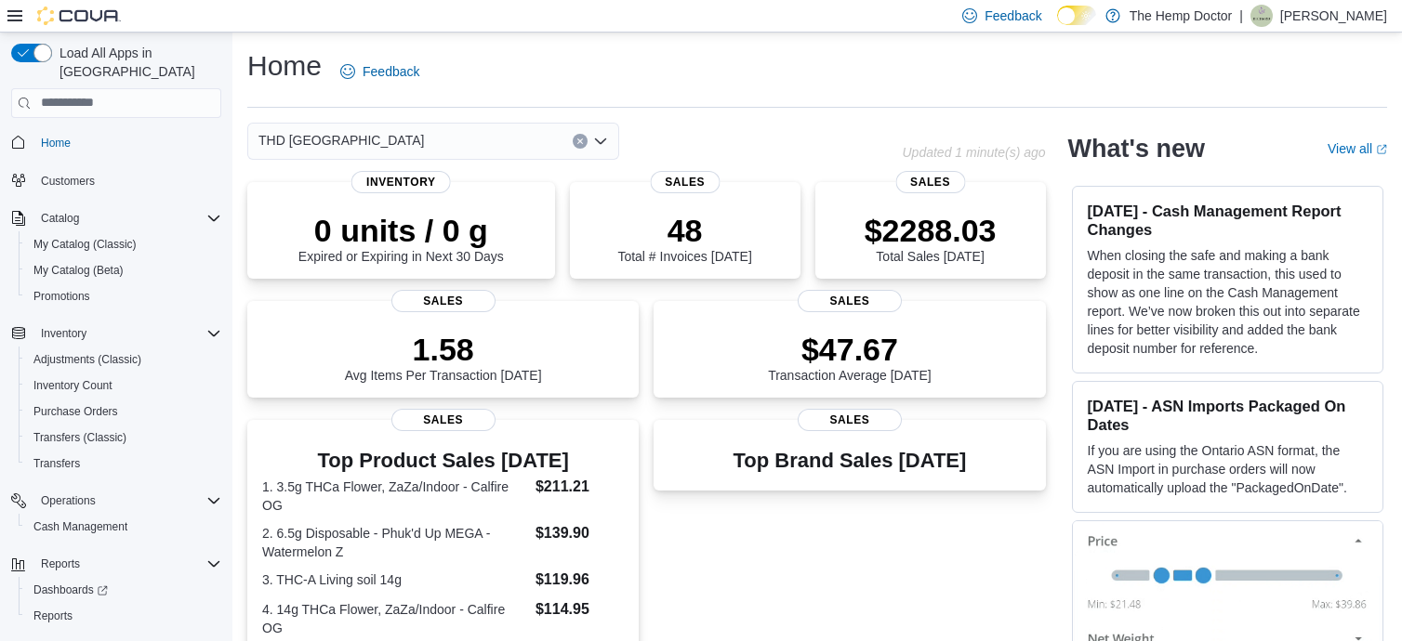
click at [512, 151] on div "THD [GEOGRAPHIC_DATA]" at bounding box center [433, 141] width 372 height 37
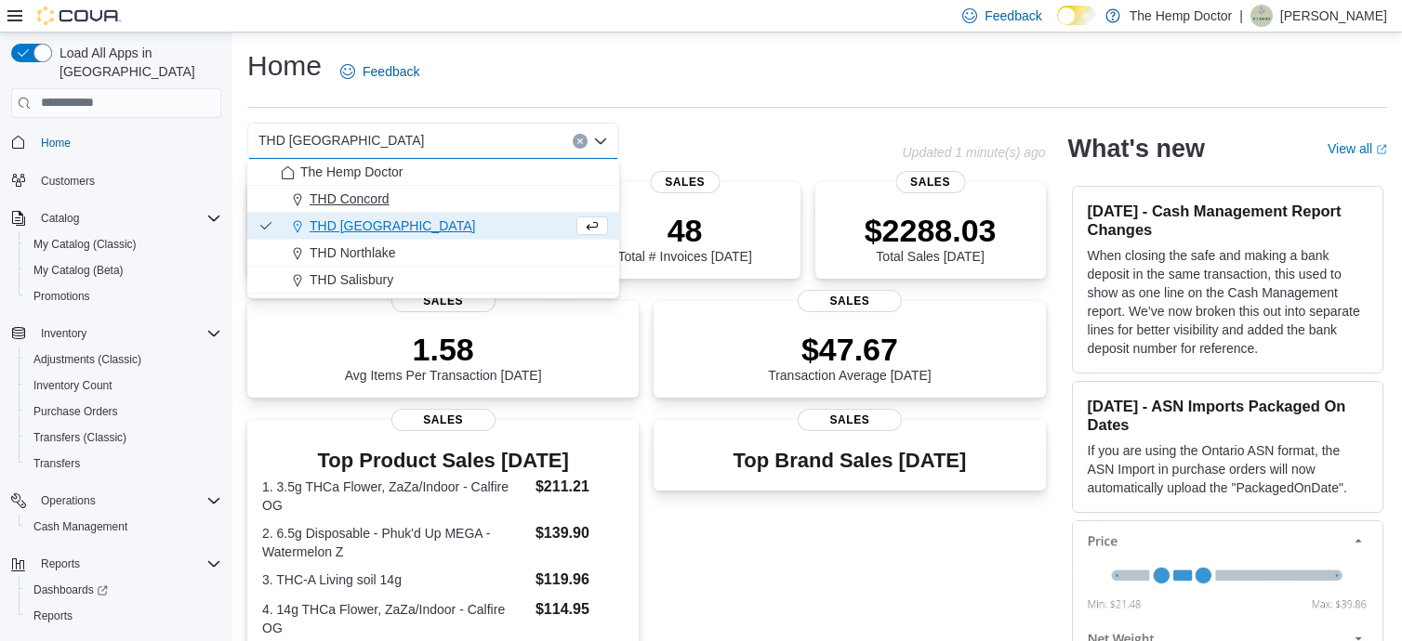
click at [369, 196] on span "THD Concord" at bounding box center [349, 199] width 80 height 19
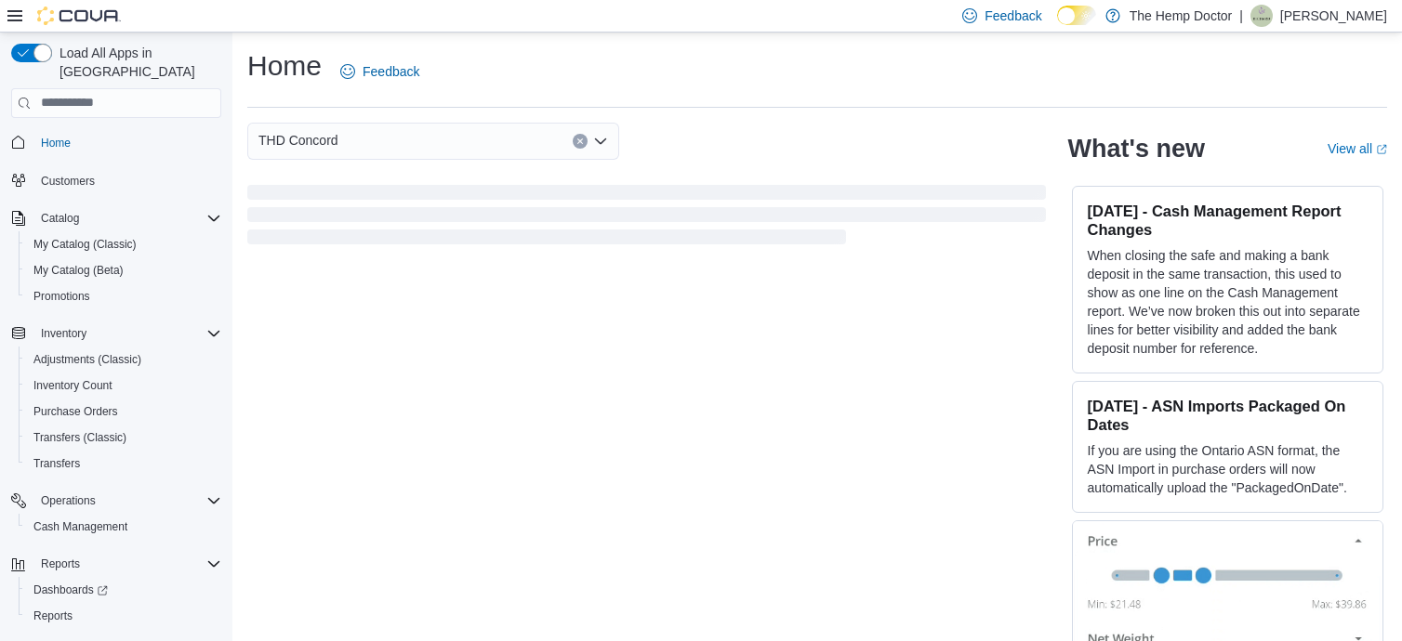
click at [369, 196] on span "Loading" at bounding box center [646, 192] width 798 height 15
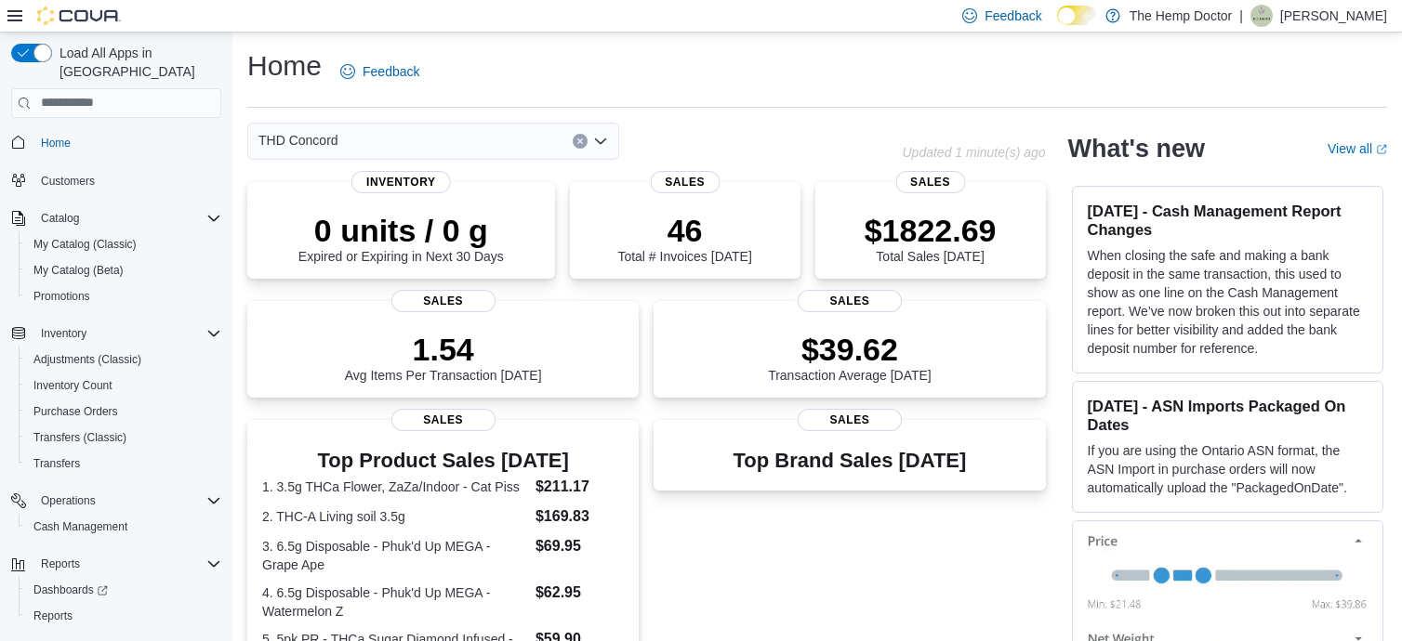
click at [509, 142] on div "THD Concord" at bounding box center [433, 141] width 372 height 37
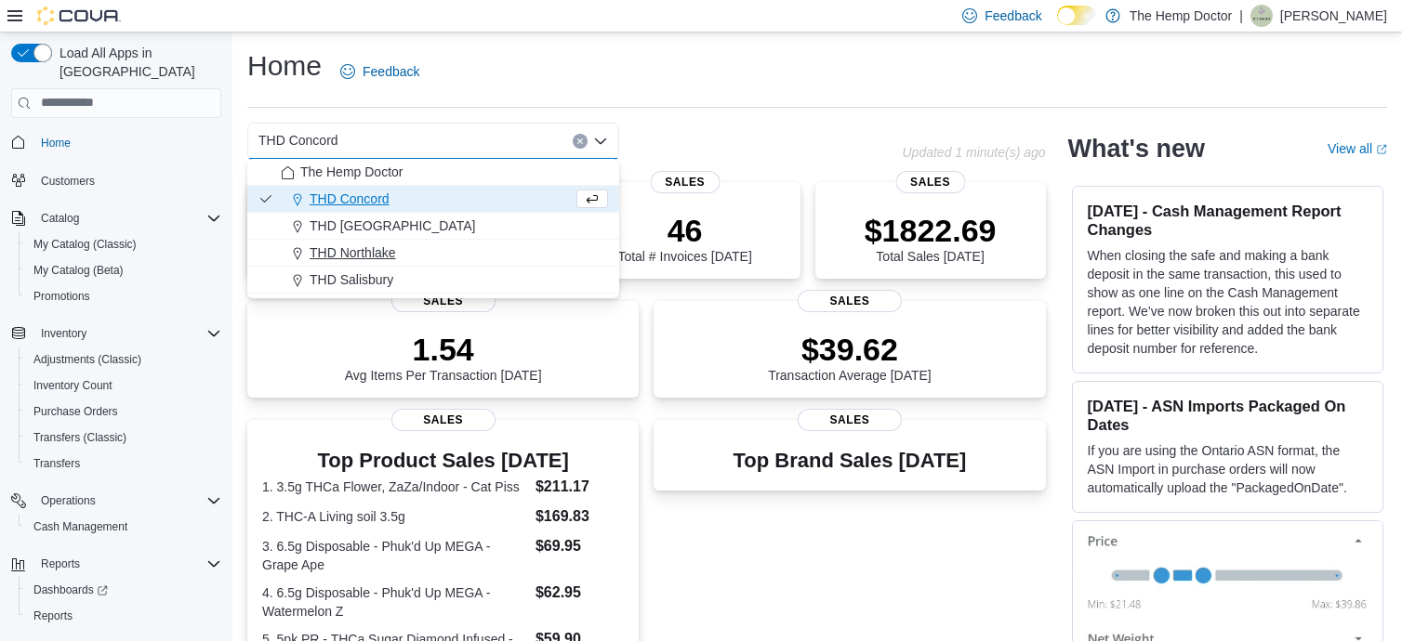
click at [345, 261] on span "THD Northlake" at bounding box center [352, 252] width 86 height 19
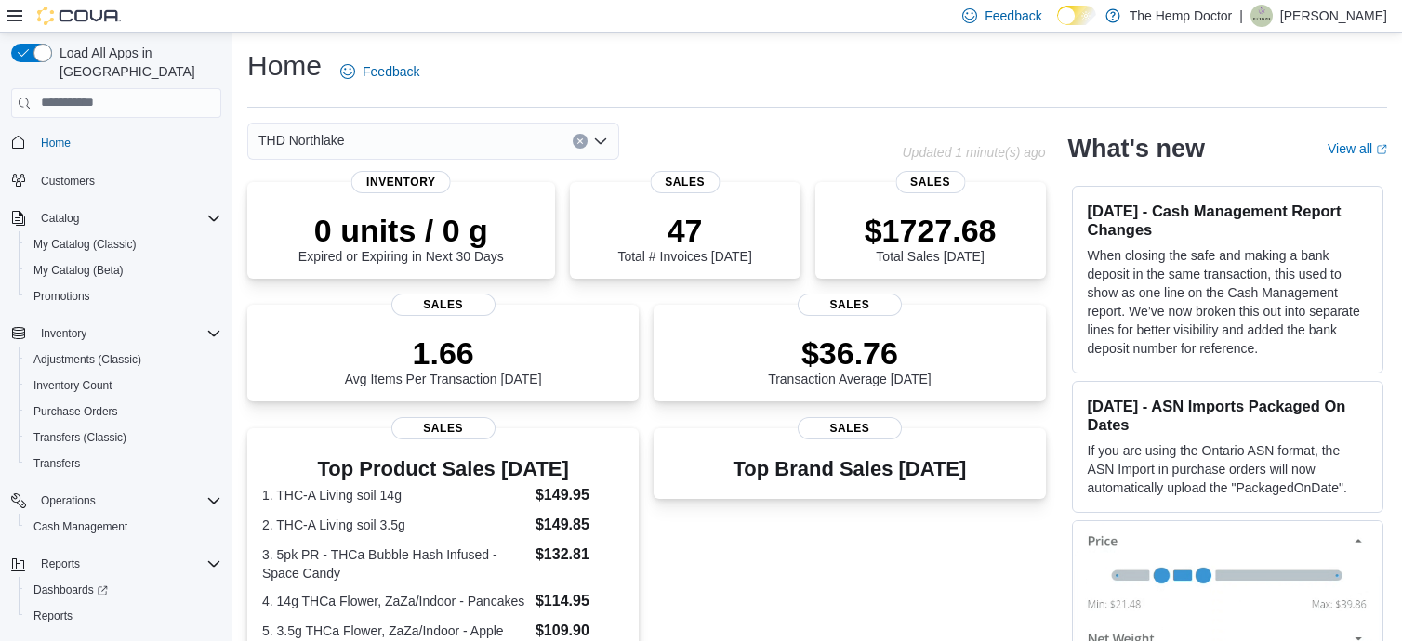
click at [553, 156] on div "THD Northlake" at bounding box center [433, 141] width 372 height 37
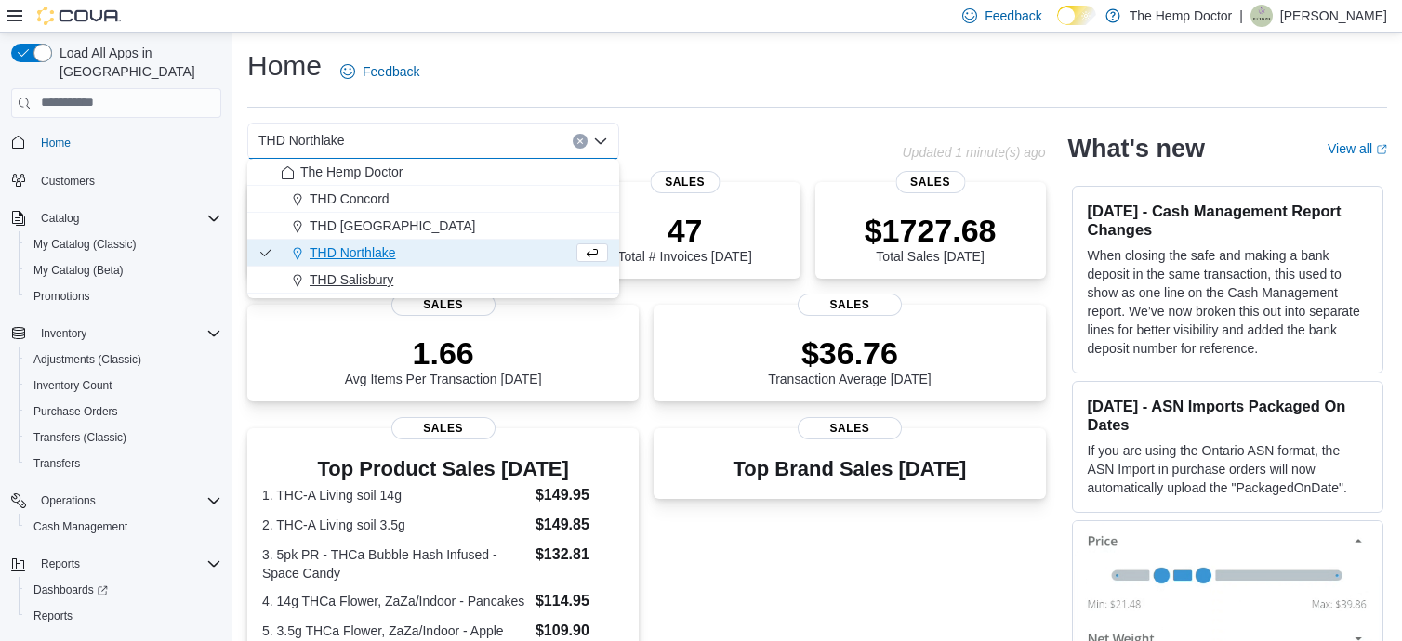
click at [356, 273] on span "THD Salisbury" at bounding box center [351, 279] width 84 height 19
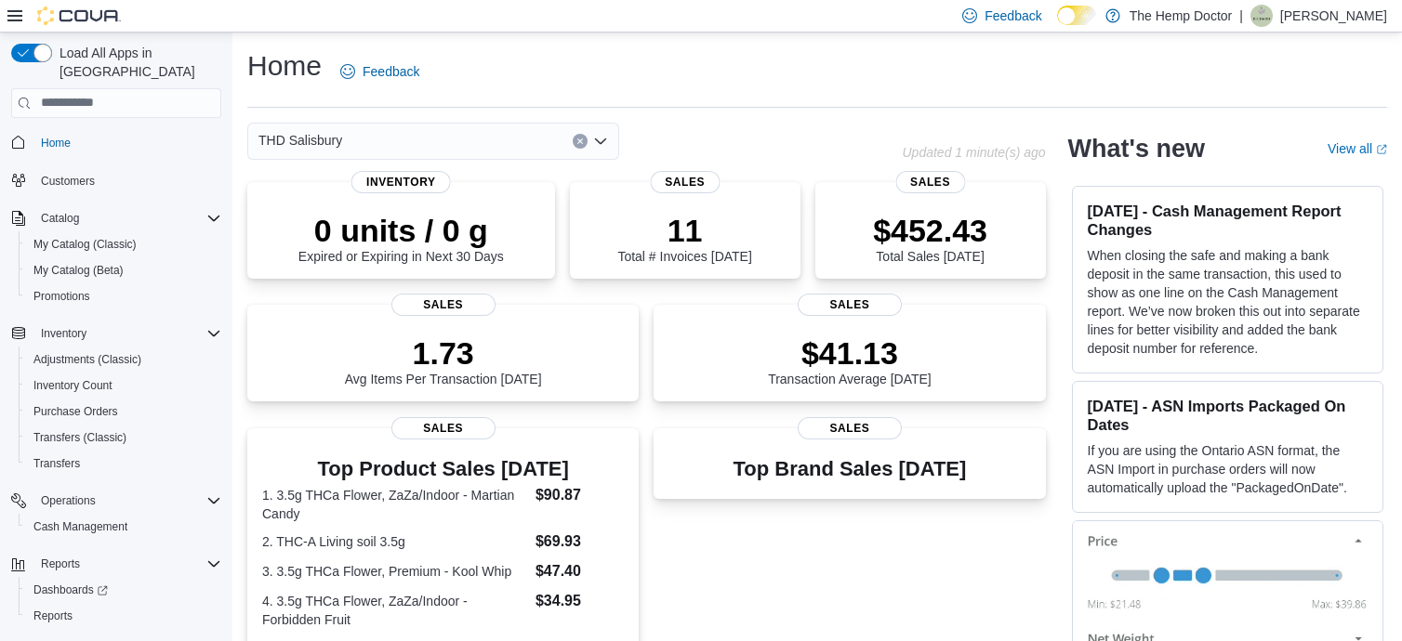
click at [549, 148] on div "THD Salisbury Combo box. Selected. THD Salisbury. Press Backspace to delete THD…" at bounding box center [433, 141] width 372 height 37
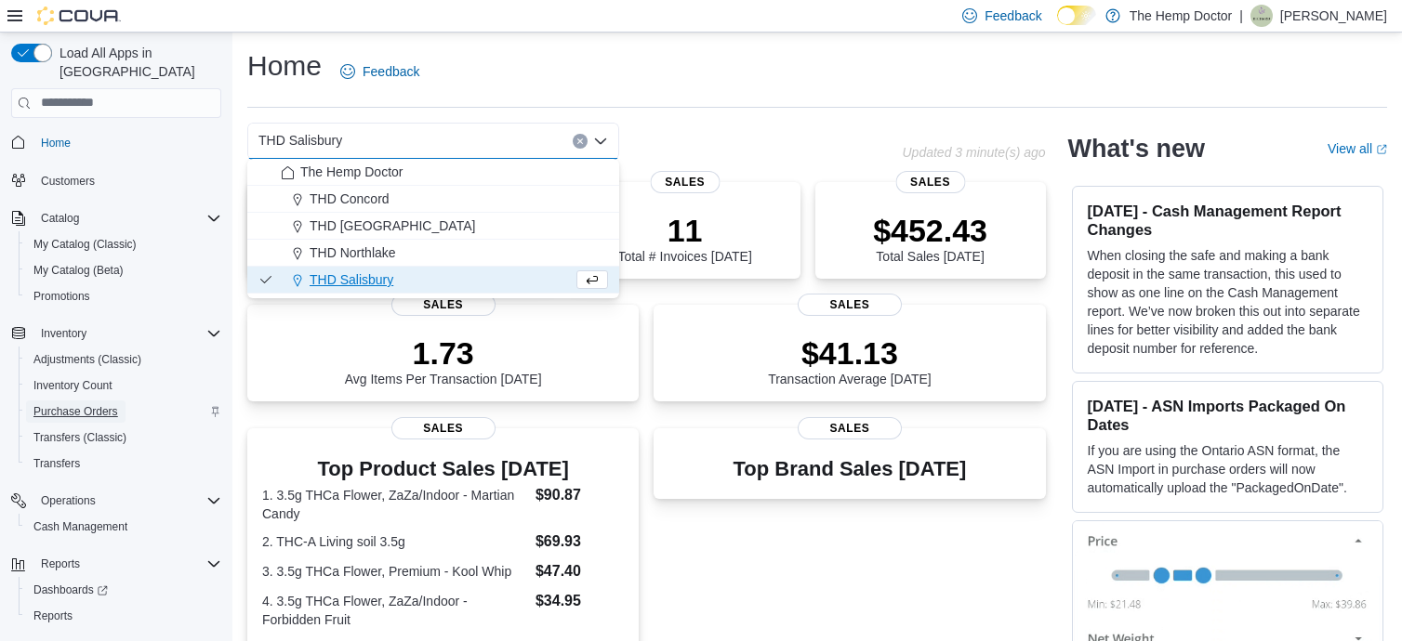
click at [98, 404] on span "Purchase Orders" at bounding box center [75, 411] width 85 height 15
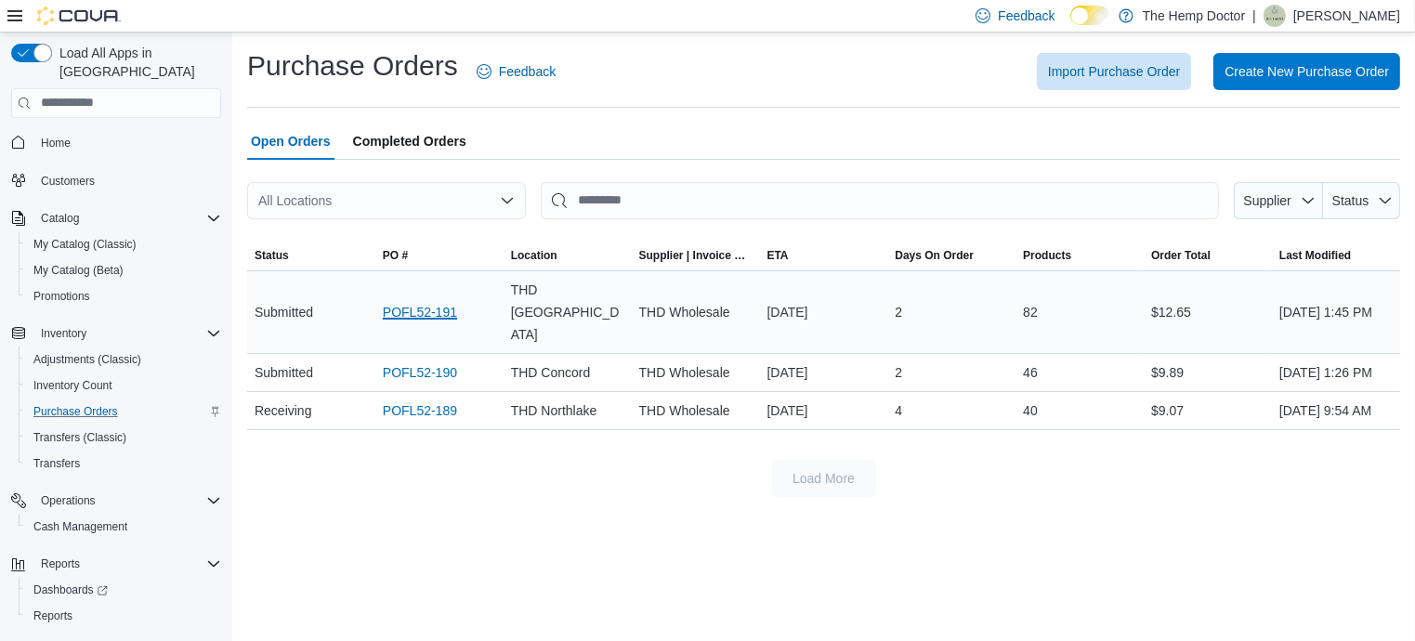
click at [413, 304] on link "POFL52-191" at bounding box center [420, 312] width 74 height 22
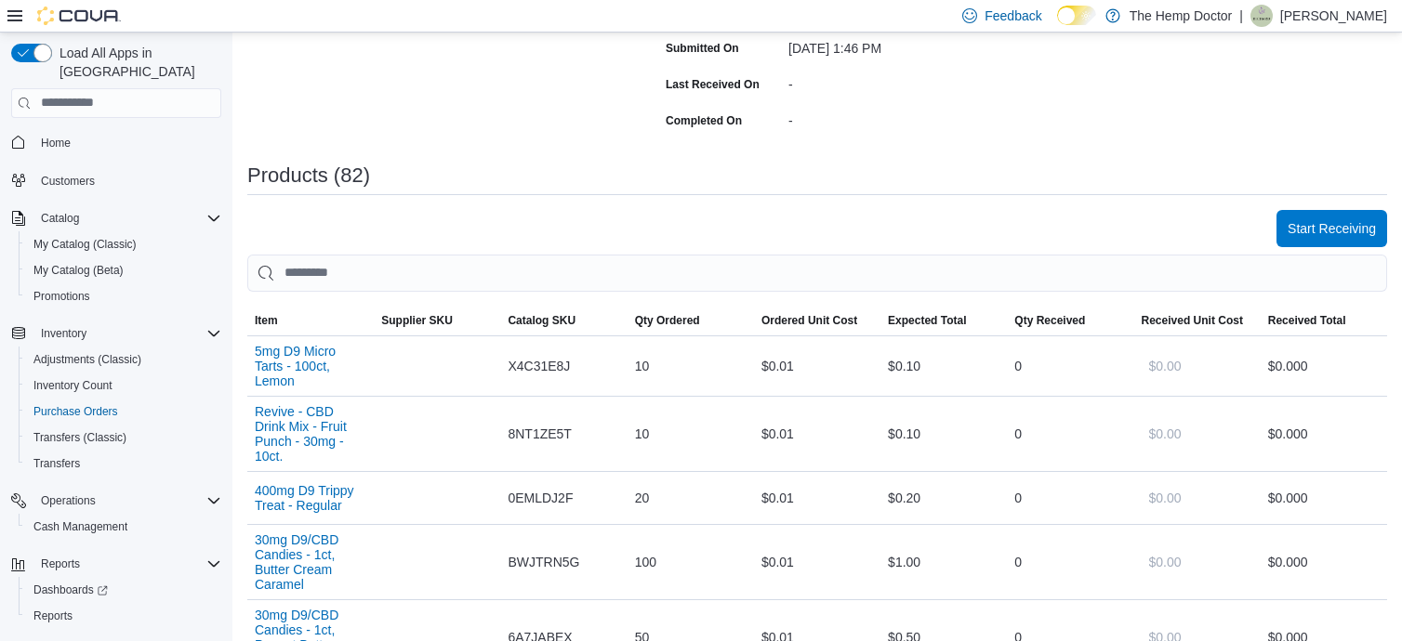
scroll to position [524, 0]
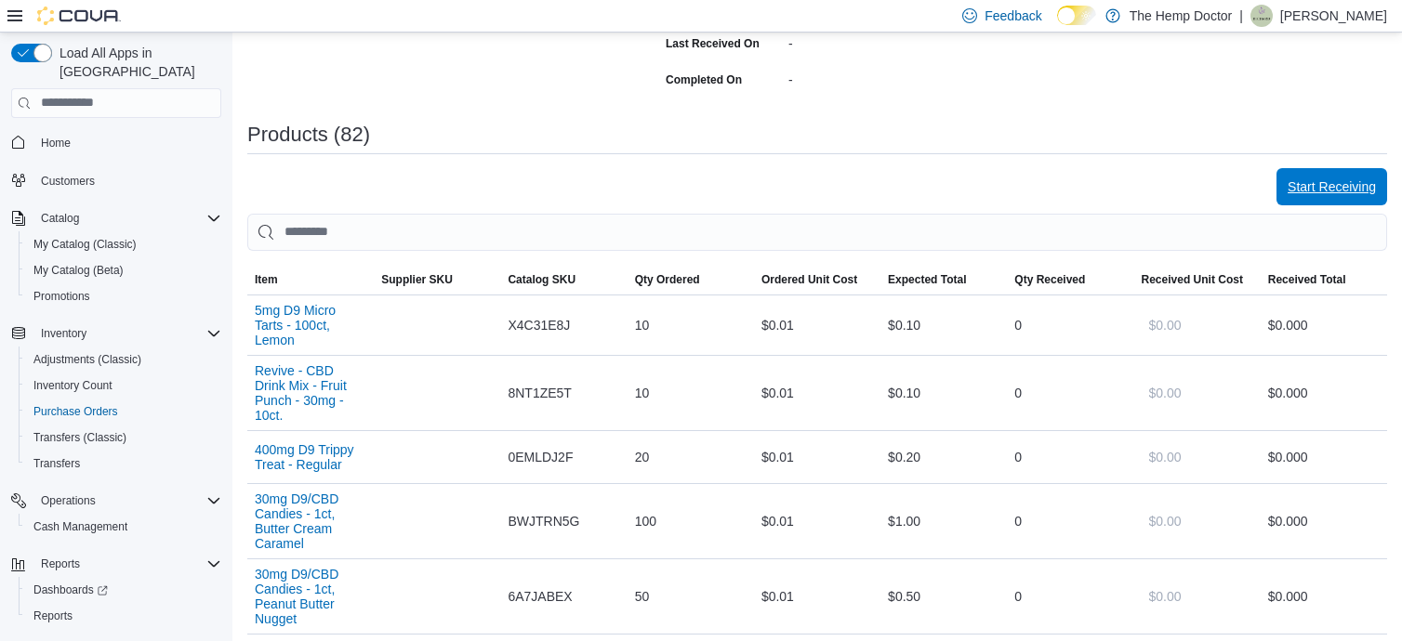
click at [1321, 189] on span "Start Receiving" at bounding box center [1331, 187] width 88 height 19
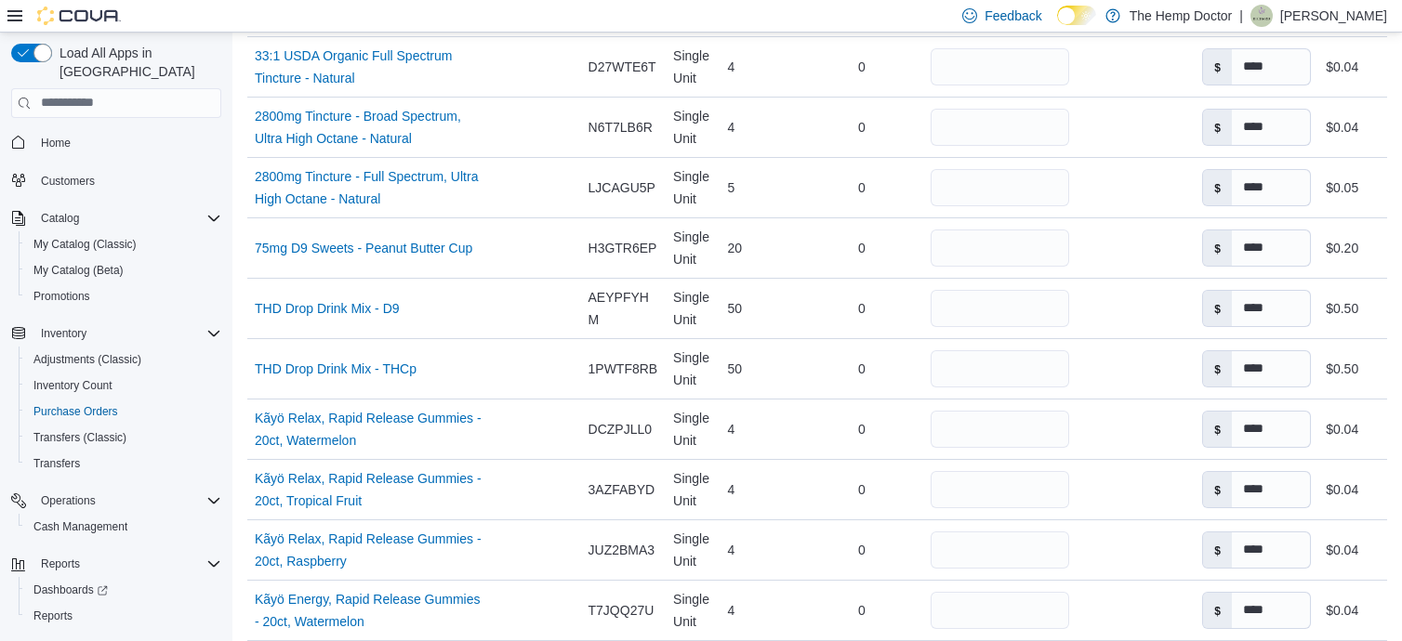
scroll to position [2736, 0]
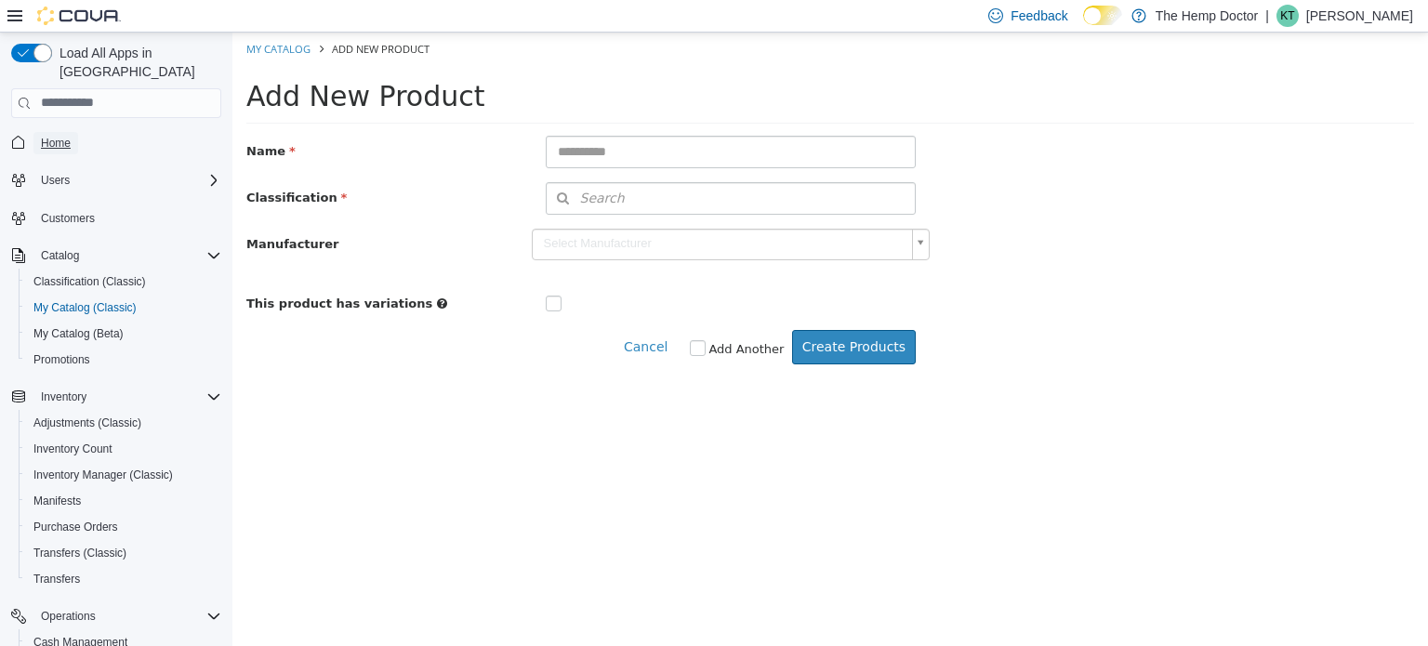
click at [51, 136] on span "Home" at bounding box center [56, 143] width 30 height 15
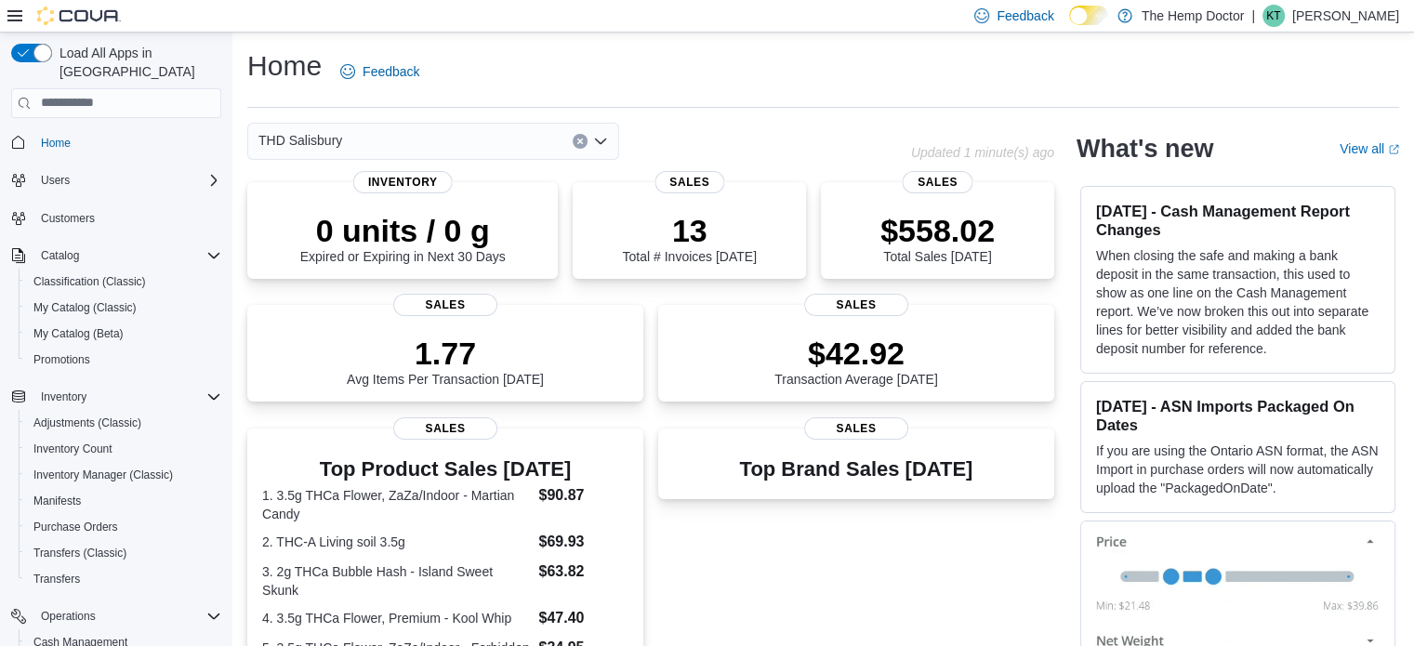
click at [544, 151] on div "THD Salisbury" at bounding box center [433, 141] width 372 height 37
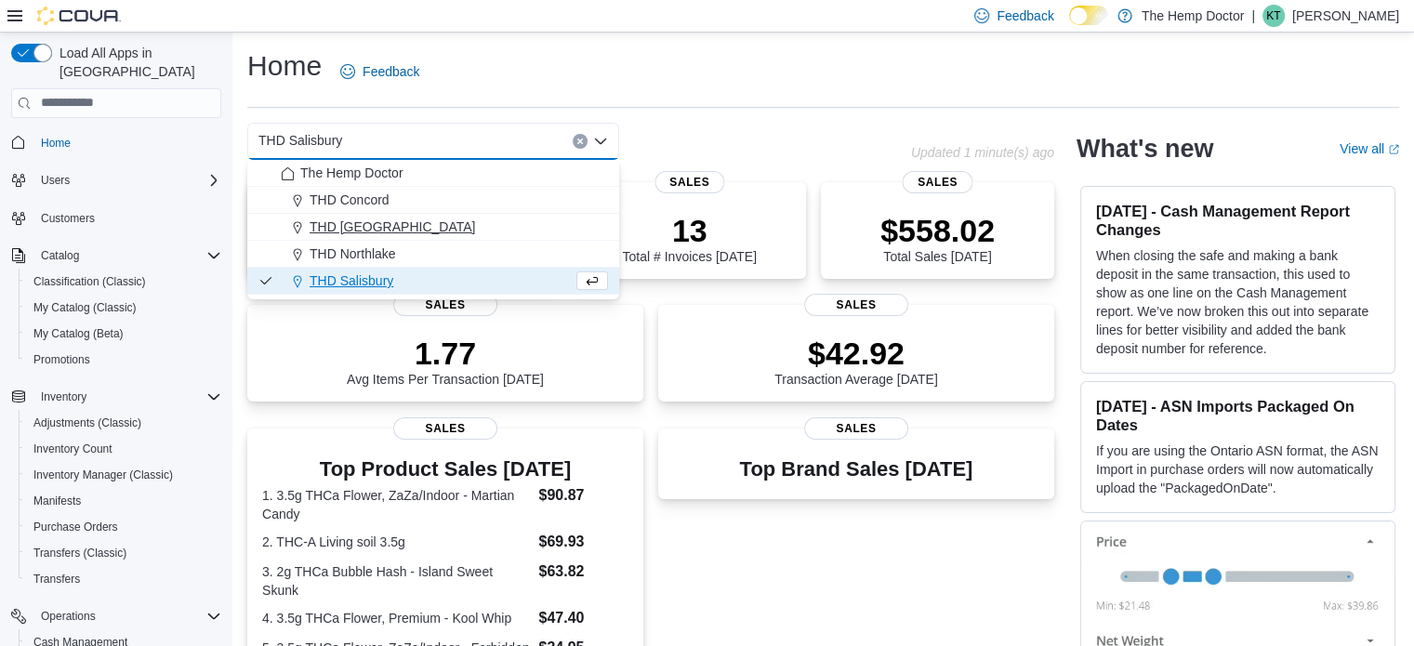
click at [349, 229] on span "THD [GEOGRAPHIC_DATA]" at bounding box center [391, 226] width 165 height 19
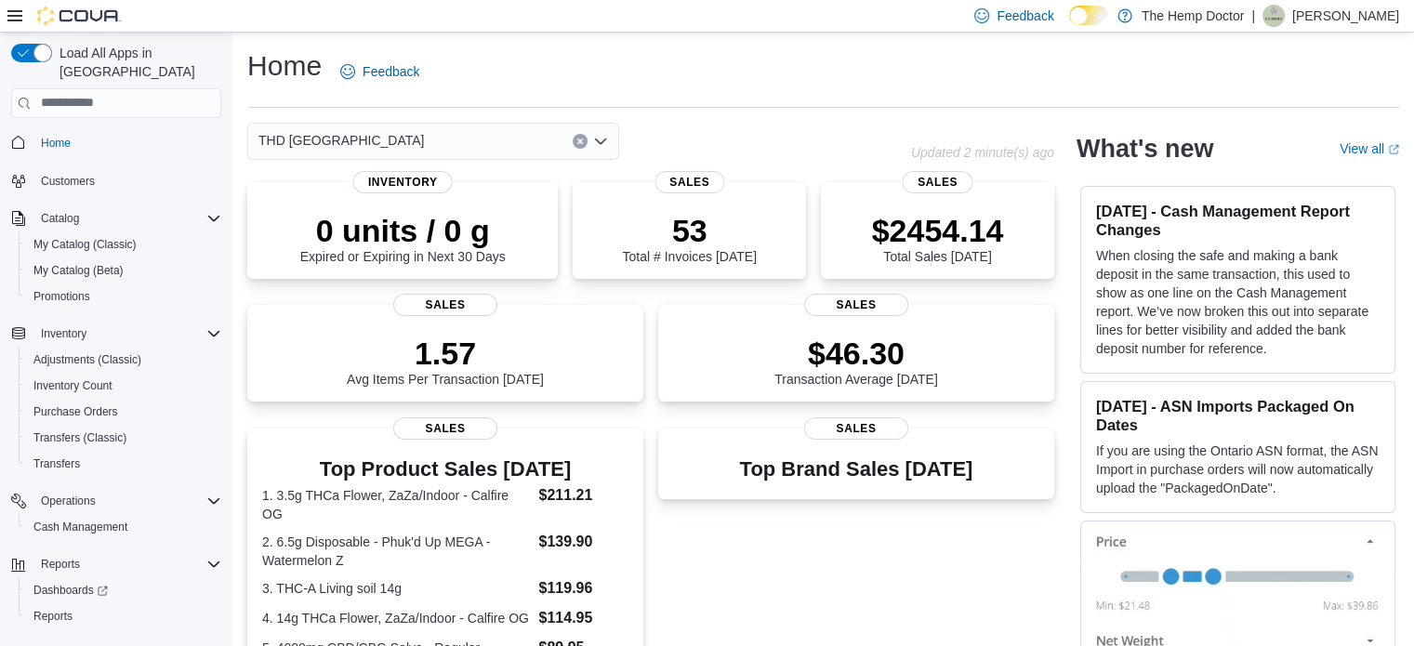
click at [597, 134] on icon "Open list of options" at bounding box center [600, 141] width 15 height 15
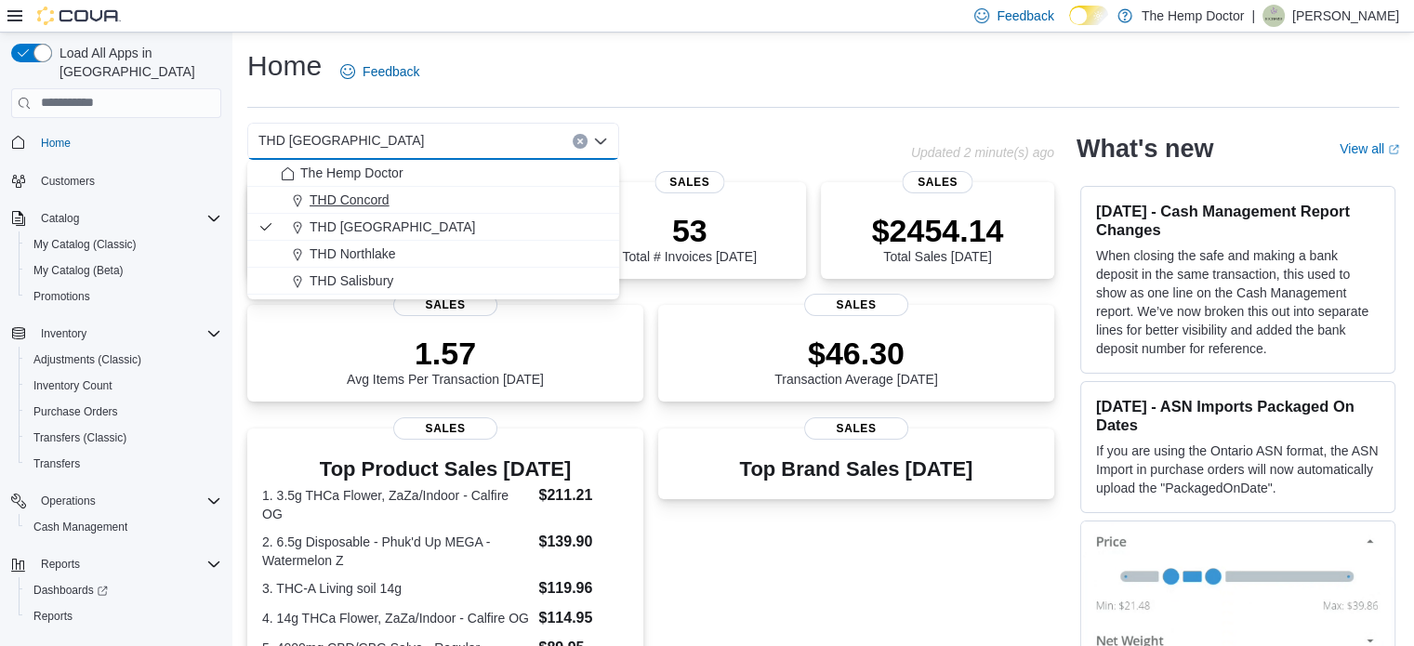
click at [379, 204] on span "THD Concord" at bounding box center [349, 200] width 80 height 19
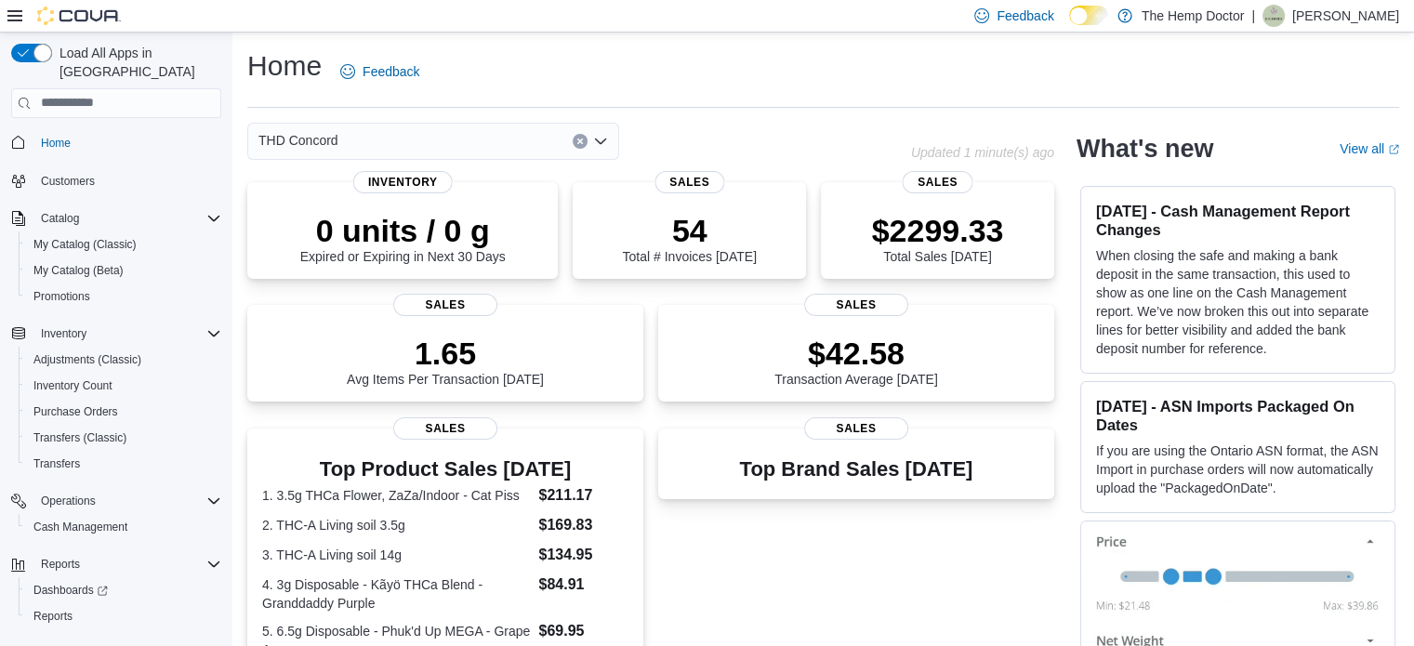
click at [601, 145] on icon "Open list of options" at bounding box center [600, 141] width 15 height 15
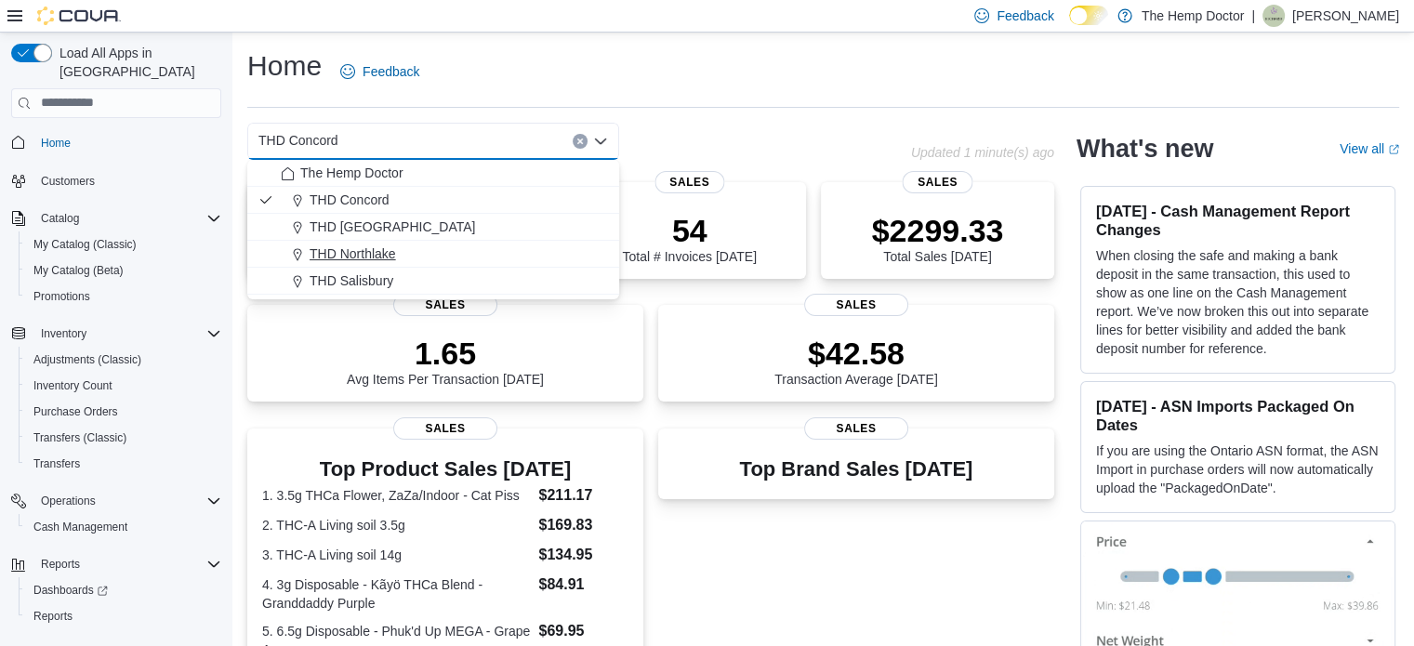
click at [381, 255] on span "THD Northlake" at bounding box center [352, 253] width 86 height 19
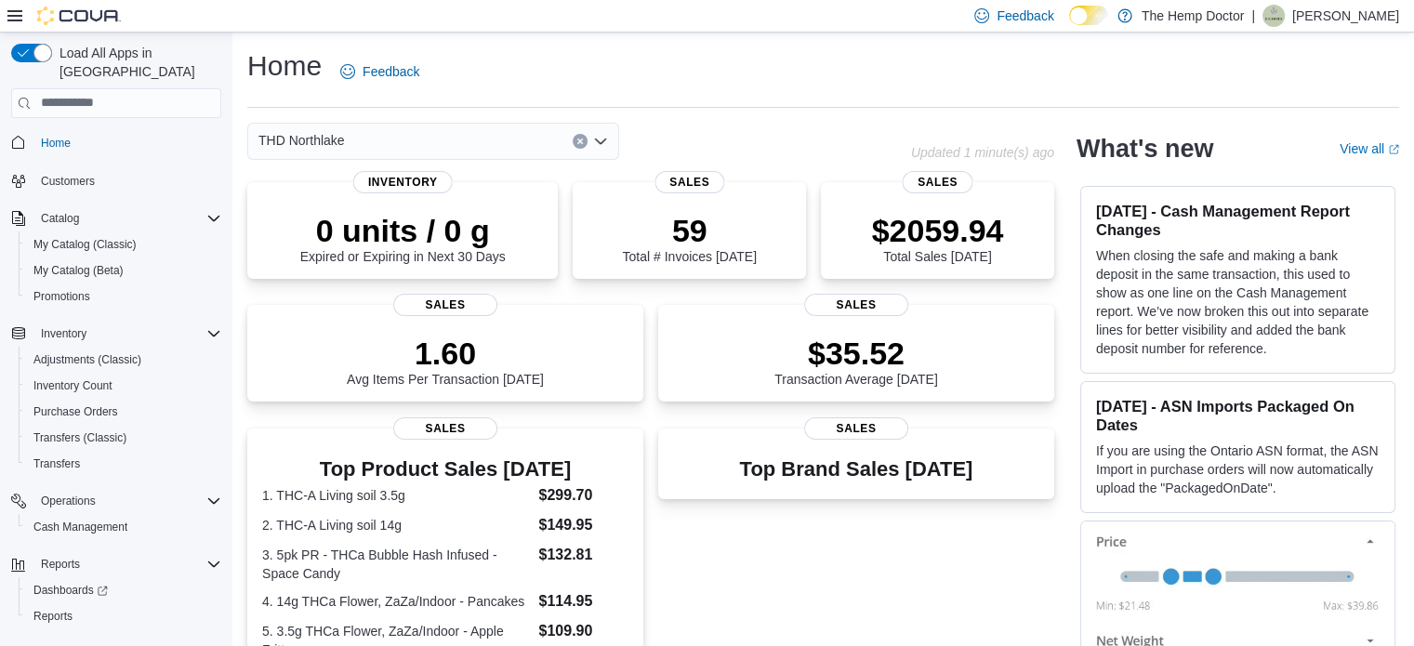
click at [605, 144] on icon "Open list of options" at bounding box center [600, 141] width 15 height 15
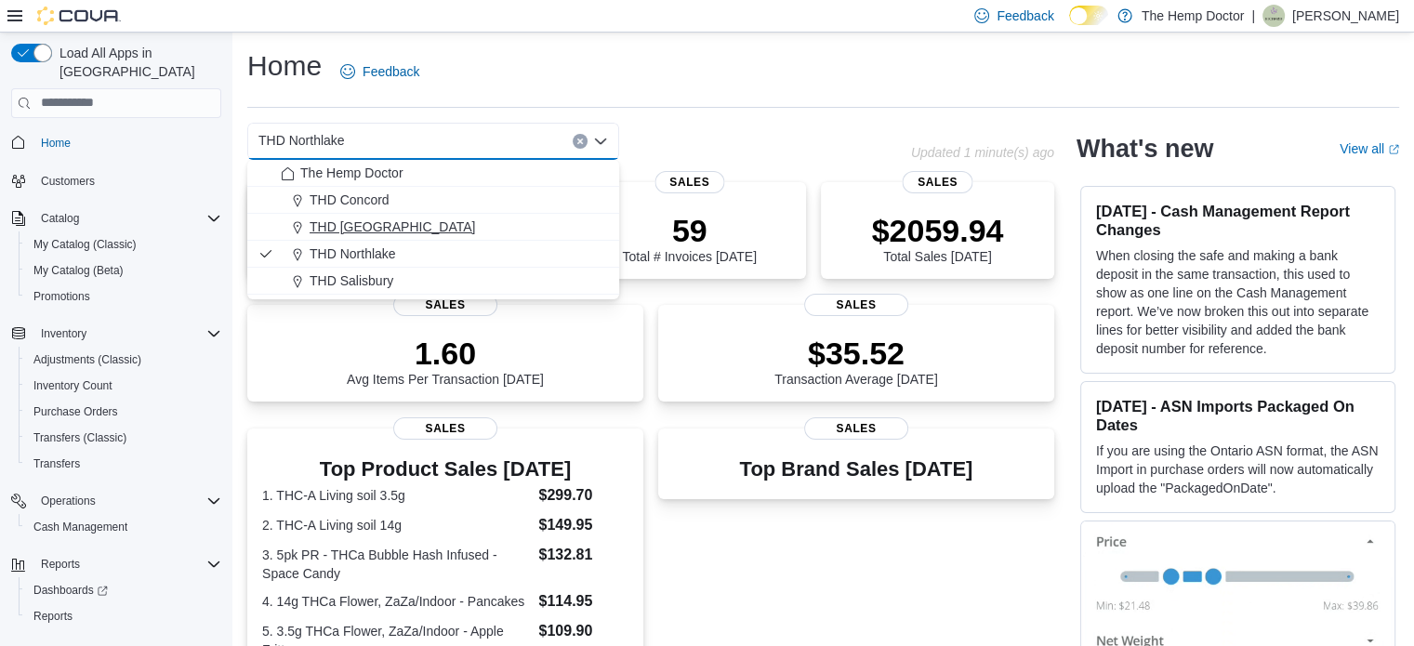
click at [403, 228] on span "THD [GEOGRAPHIC_DATA]" at bounding box center [391, 226] width 165 height 19
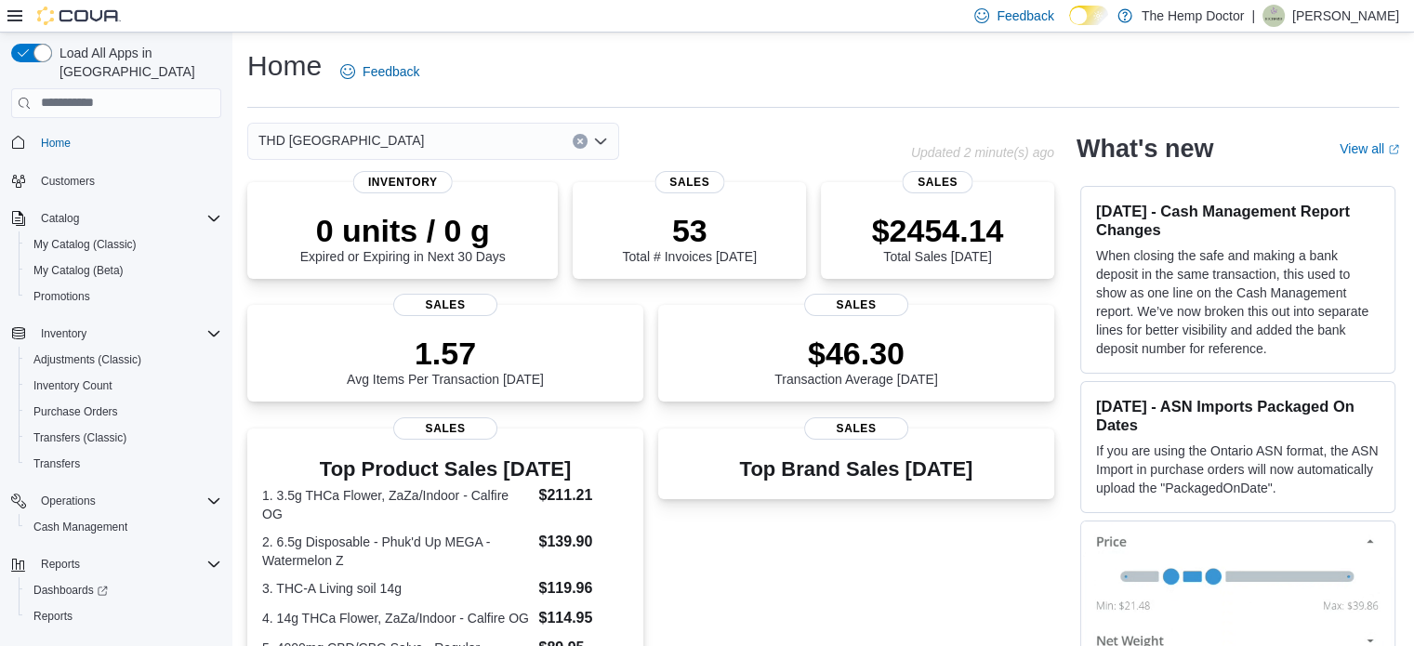
click at [600, 143] on icon "Open list of options" at bounding box center [600, 141] width 11 height 6
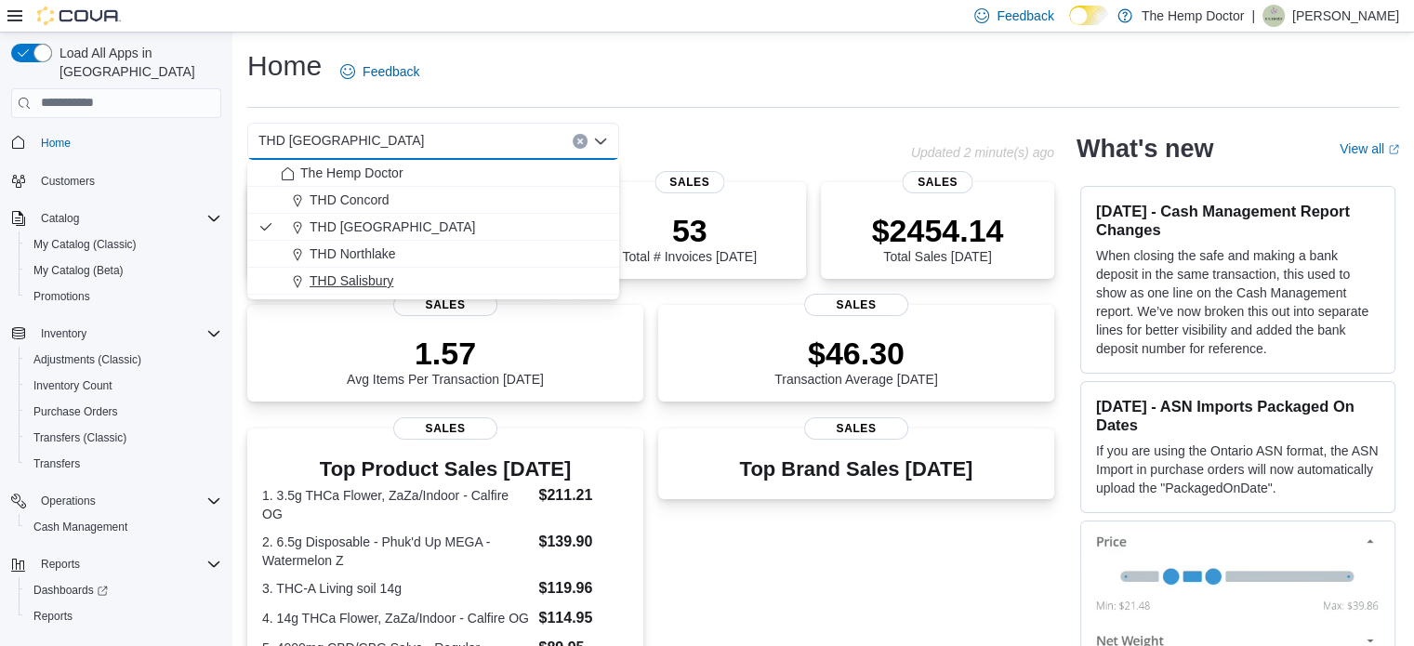
click at [375, 274] on span "THD Salisbury" at bounding box center [351, 280] width 84 height 19
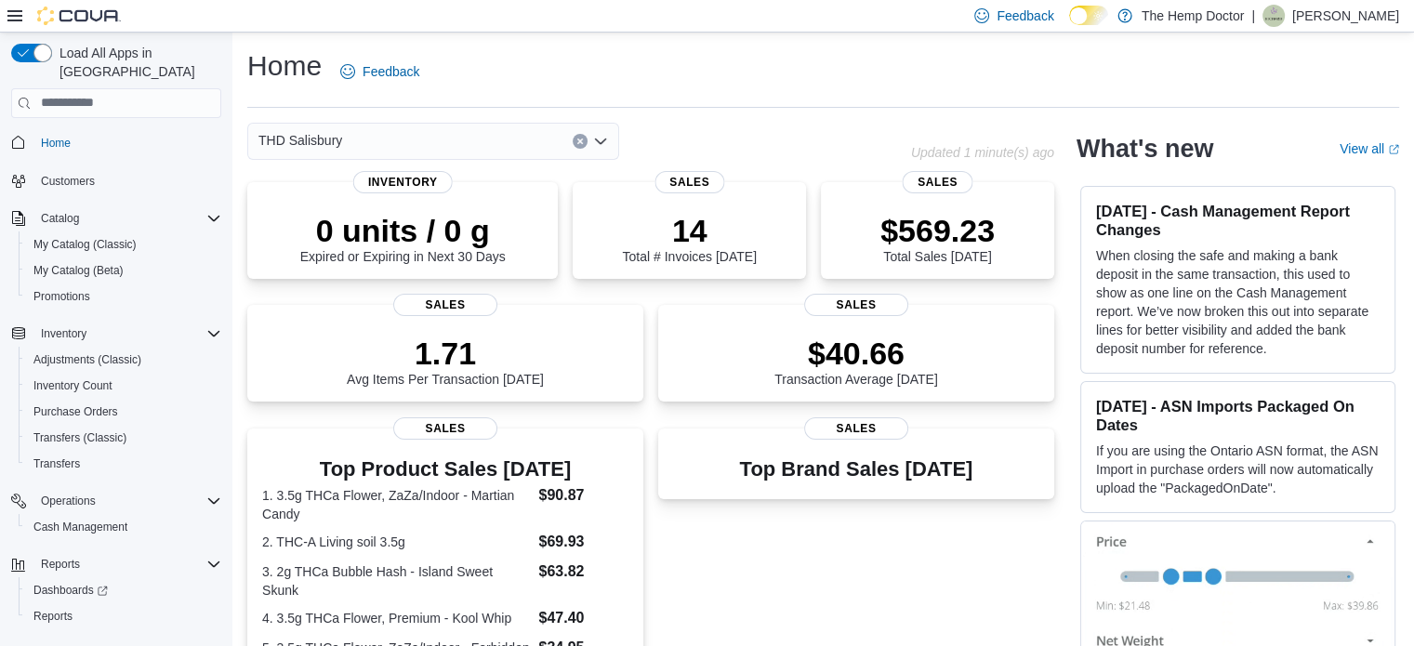
click at [606, 147] on icon "Open list of options" at bounding box center [600, 141] width 15 height 15
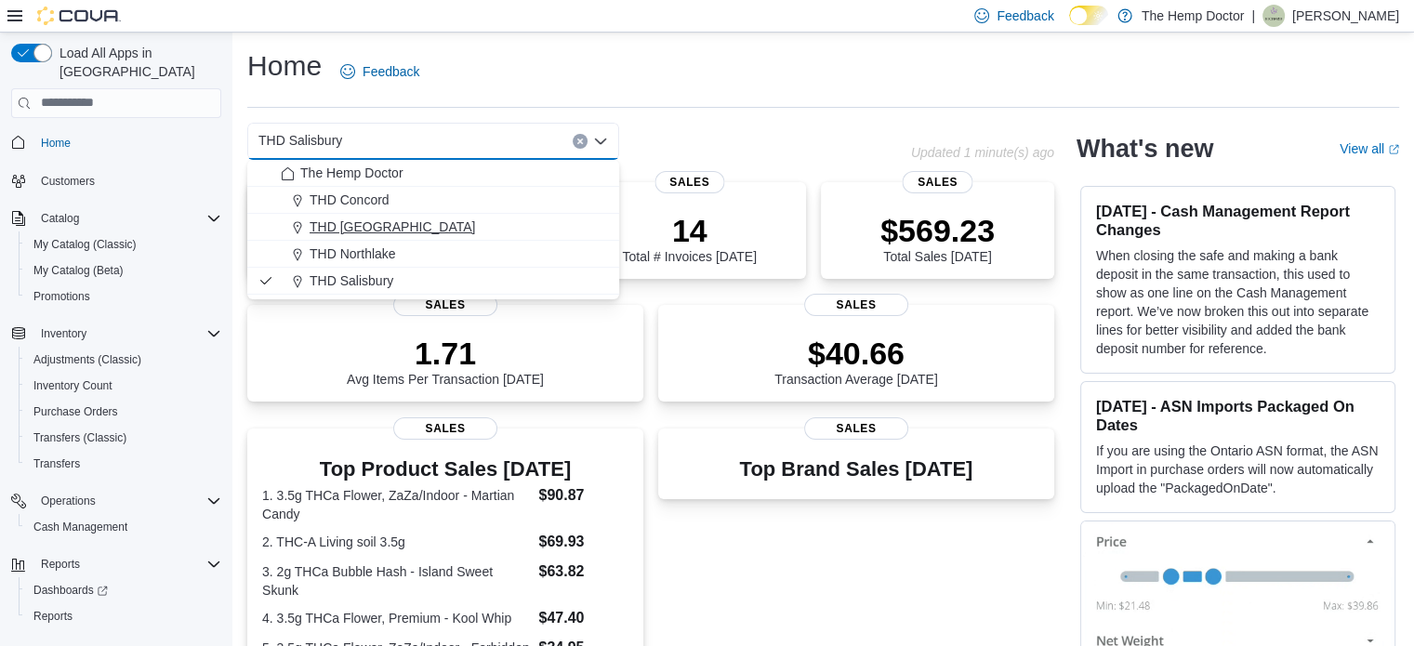
click at [405, 231] on span "THD [GEOGRAPHIC_DATA]" at bounding box center [391, 226] width 165 height 19
